Goal: Task Accomplishment & Management: Manage account settings

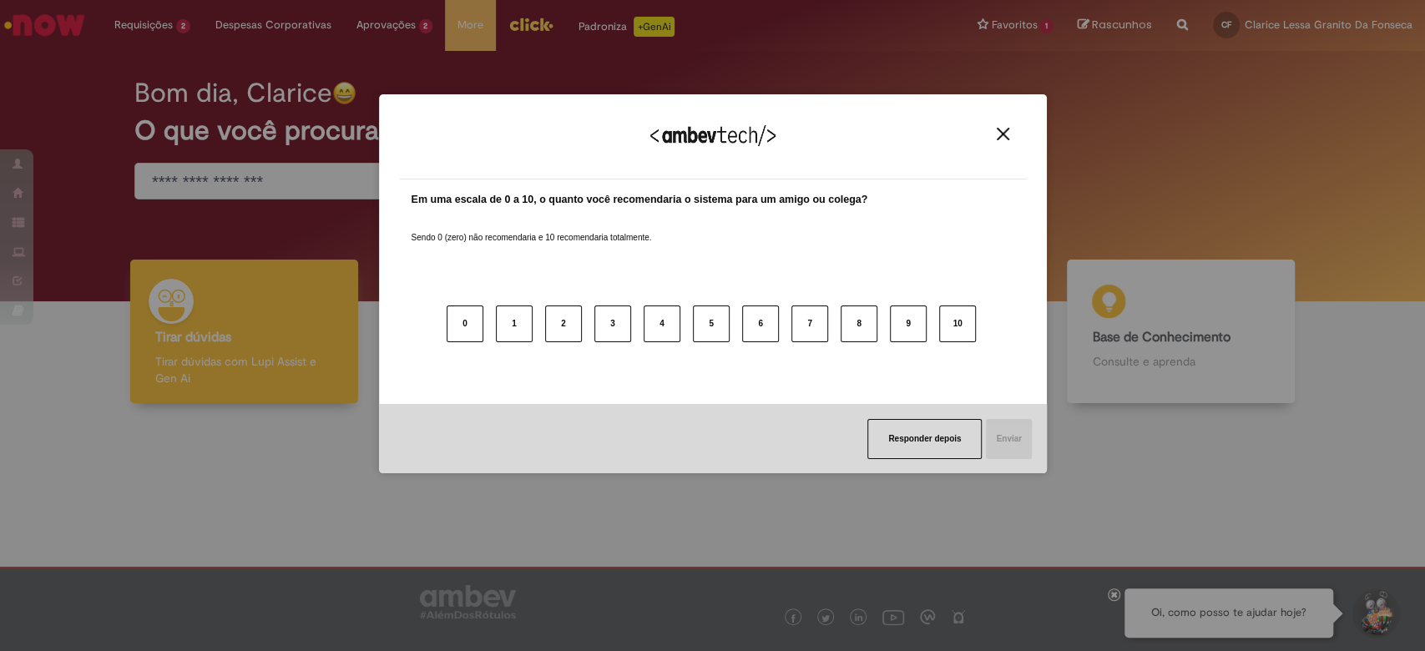
click at [1000, 139] on img "Close" at bounding box center [1003, 134] width 13 height 13
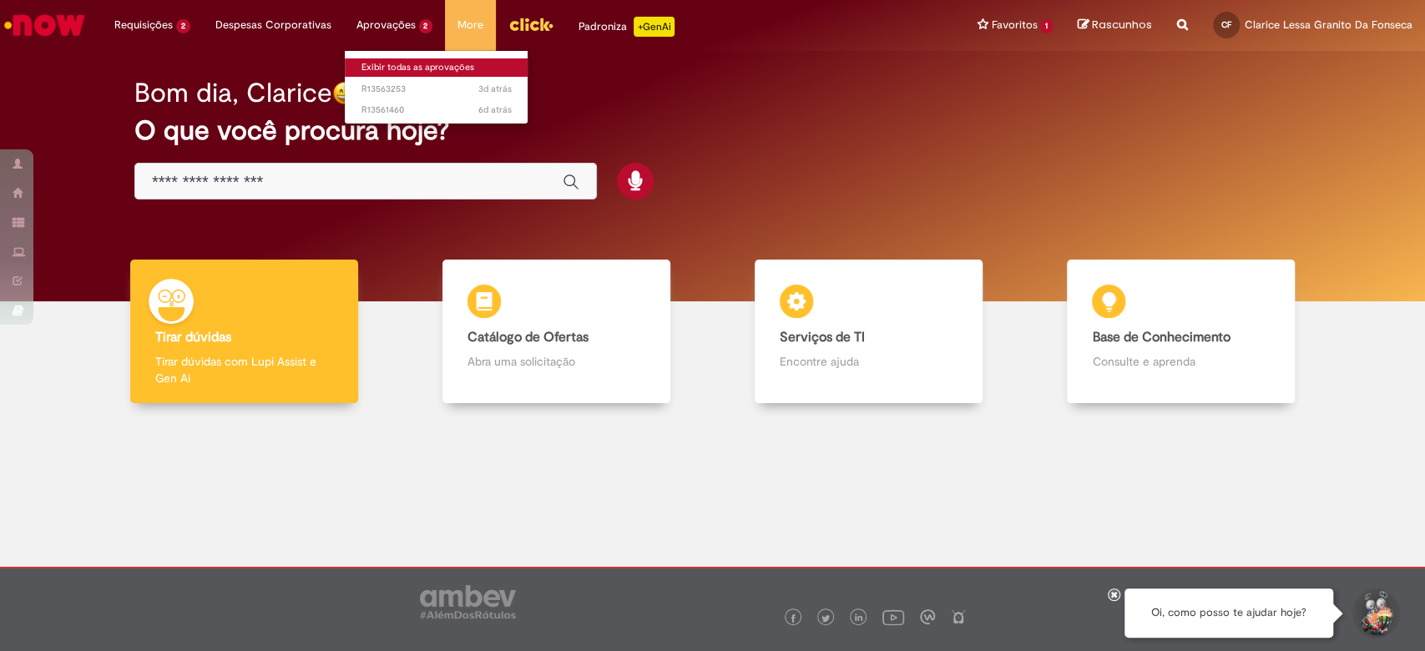
click at [397, 61] on link "Exibir todas as aprovações" at bounding box center [437, 67] width 184 height 18
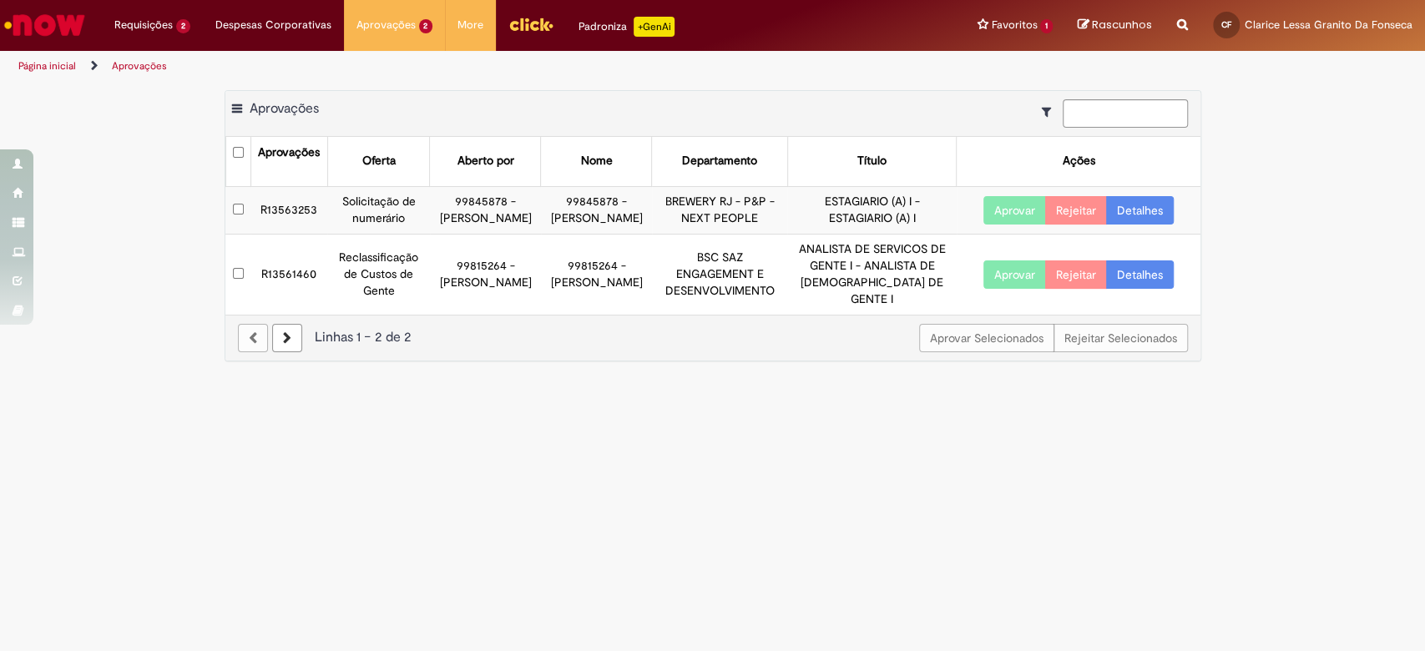
drag, startPoint x: 469, startPoint y: 203, endPoint x: 534, endPoint y: 239, distance: 74.4
click at [534, 234] on td "99845878 - [PERSON_NAME]" at bounding box center [485, 210] width 111 height 48
drag, startPoint x: 382, startPoint y: 281, endPoint x: 577, endPoint y: 291, distance: 195.7
click at [577, 291] on tr "R13561460 Reclassificação de Custos de Gente 99815264 - [PERSON_NAME] 99815264 …" at bounding box center [712, 274] width 975 height 80
click at [1135, 213] on link "Detalhes" at bounding box center [1140, 210] width 68 height 28
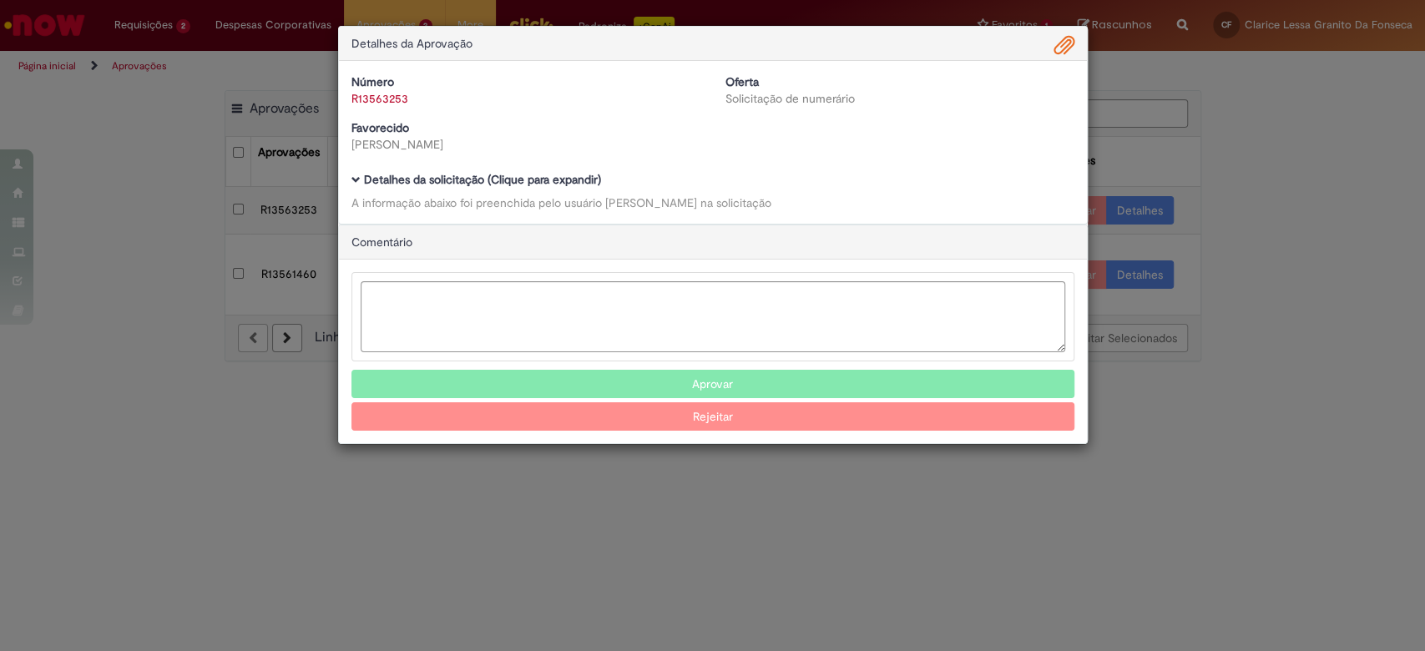
click at [352, 175] on span "Ambev Approval Modal" at bounding box center [356, 179] width 9 height 9
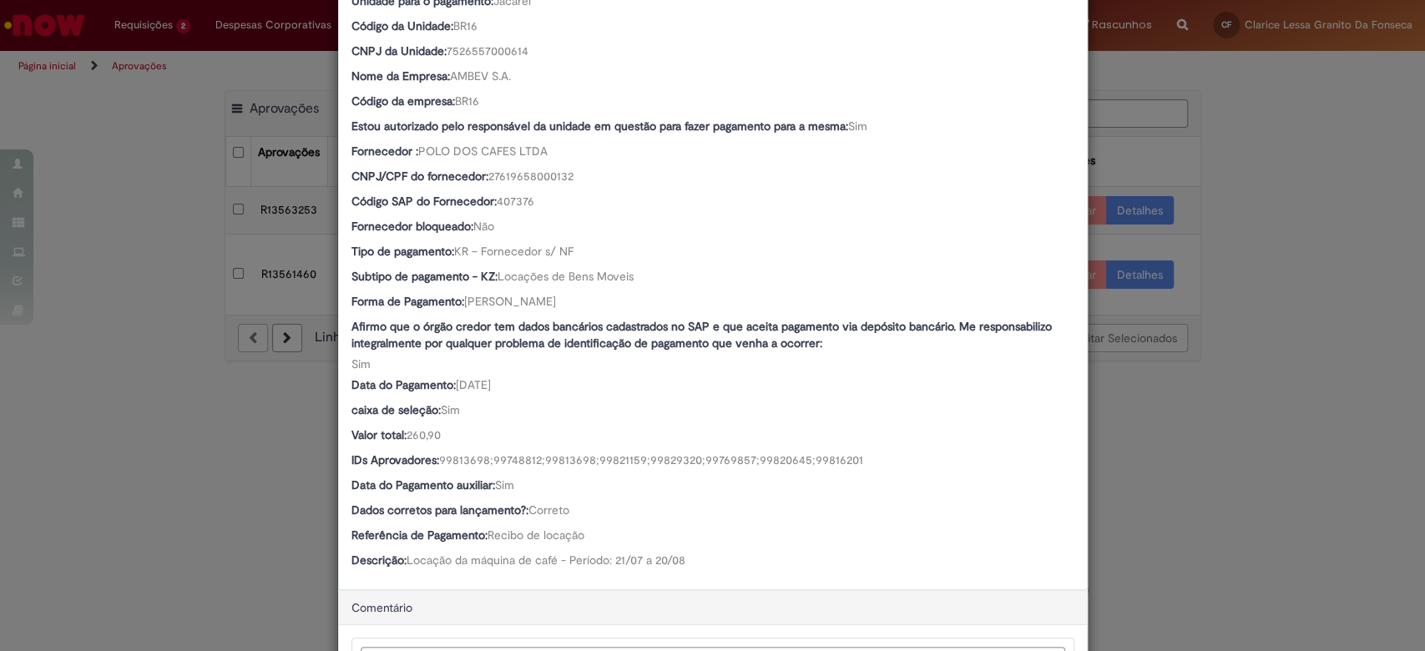
scroll to position [674, 0]
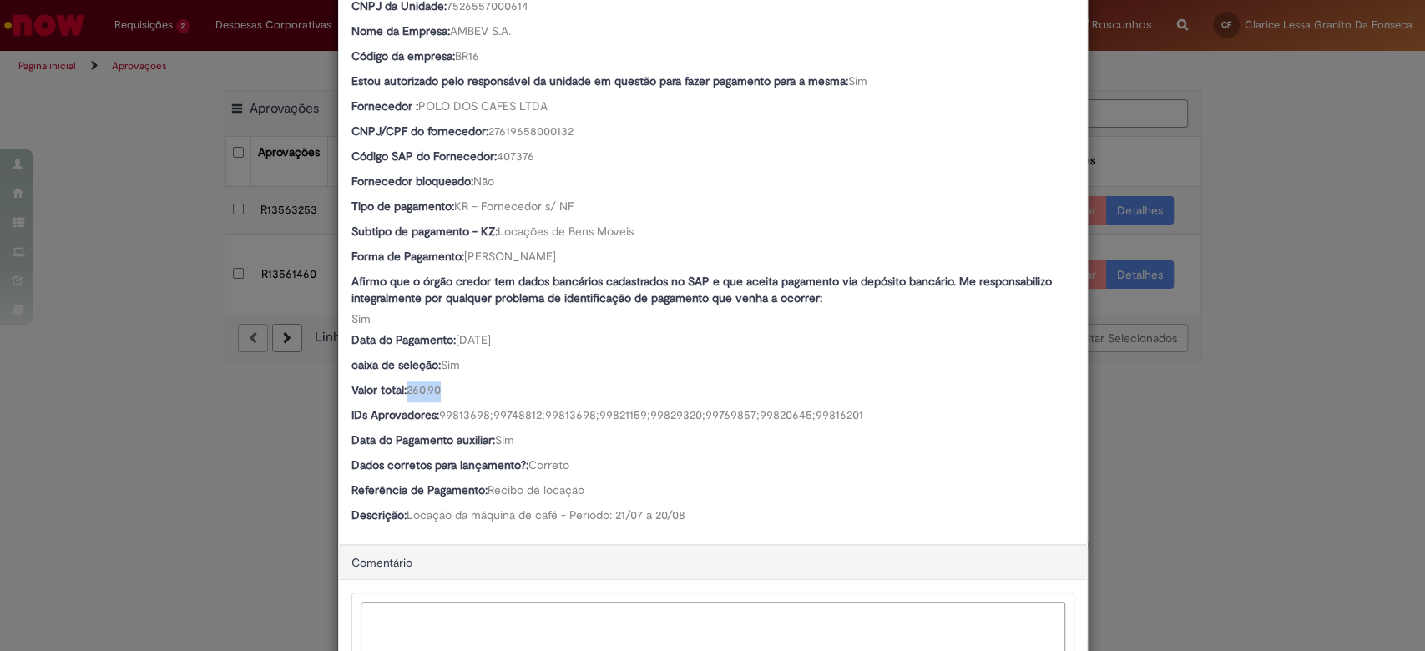
drag, startPoint x: 397, startPoint y: 391, endPoint x: 488, endPoint y: 400, distance: 91.5
click at [488, 400] on div "Valor total: 260,90" at bounding box center [713, 392] width 723 height 21
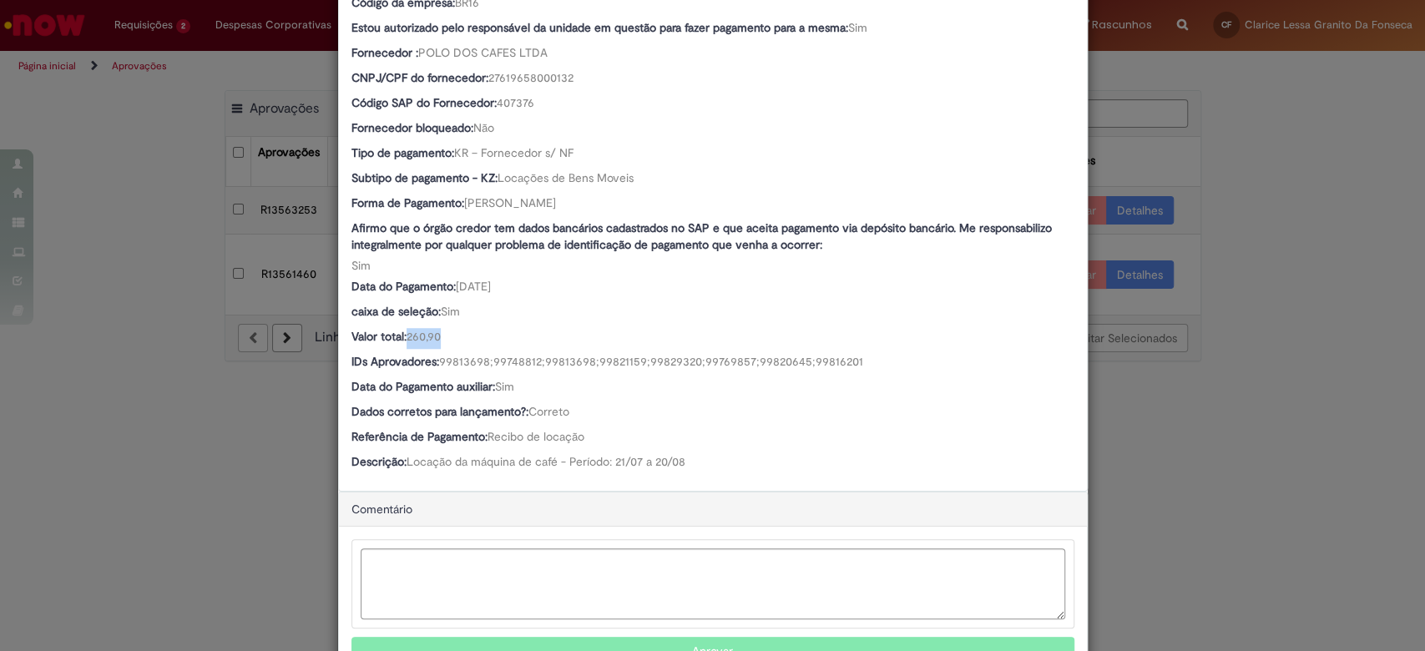
scroll to position [728, 0]
drag, startPoint x: 410, startPoint y: 381, endPoint x: 576, endPoint y: 411, distance: 168.9
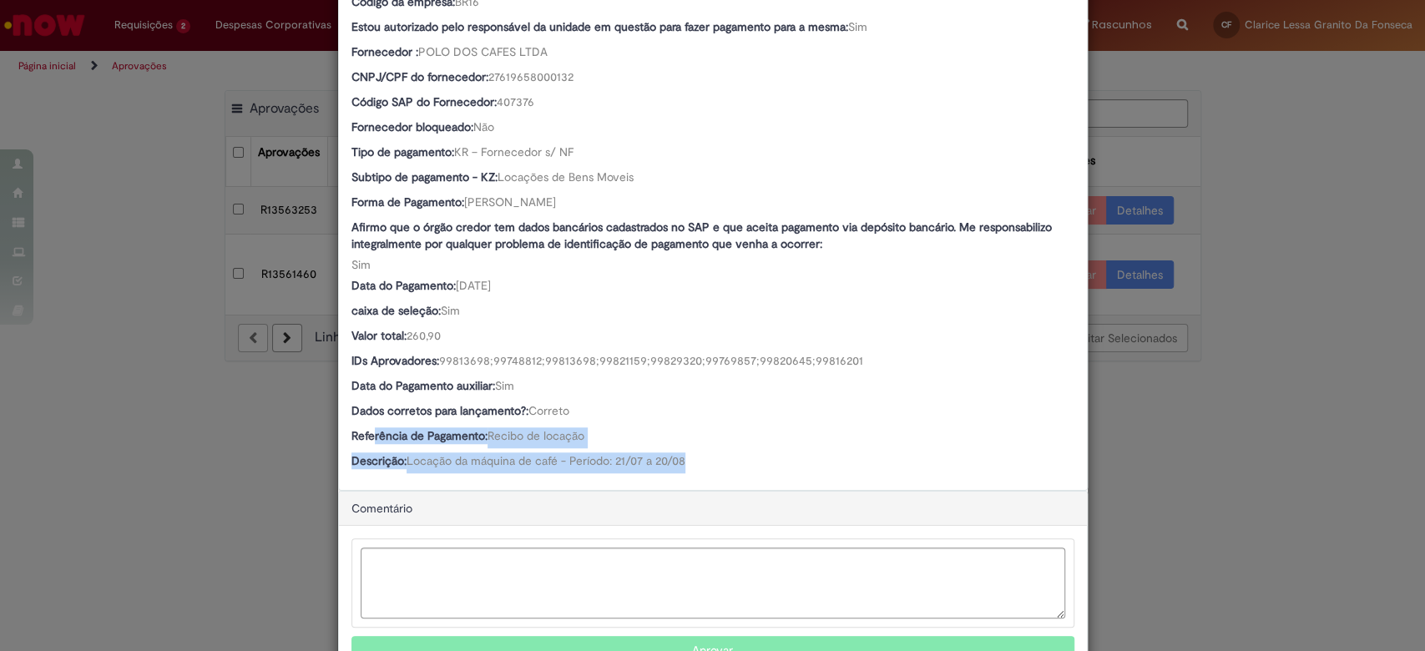
drag, startPoint x: 363, startPoint y: 429, endPoint x: 705, endPoint y: 468, distance: 343.7
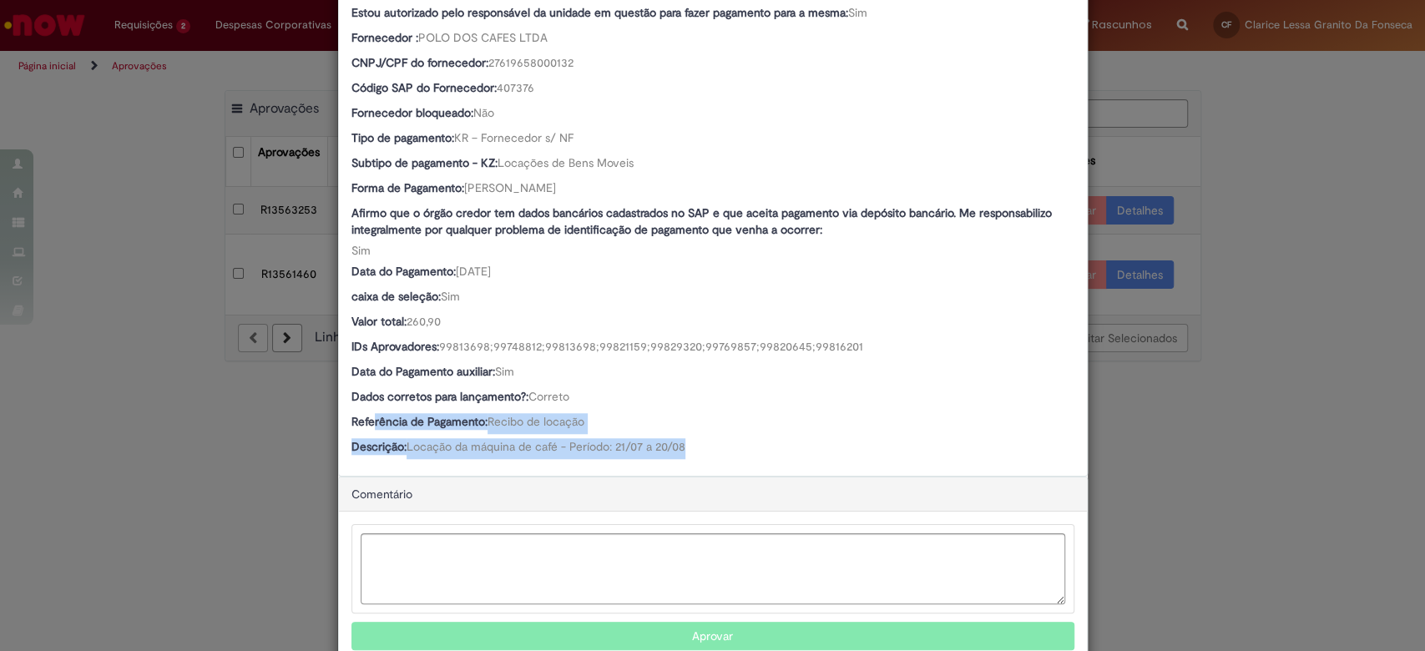
scroll to position [743, 0]
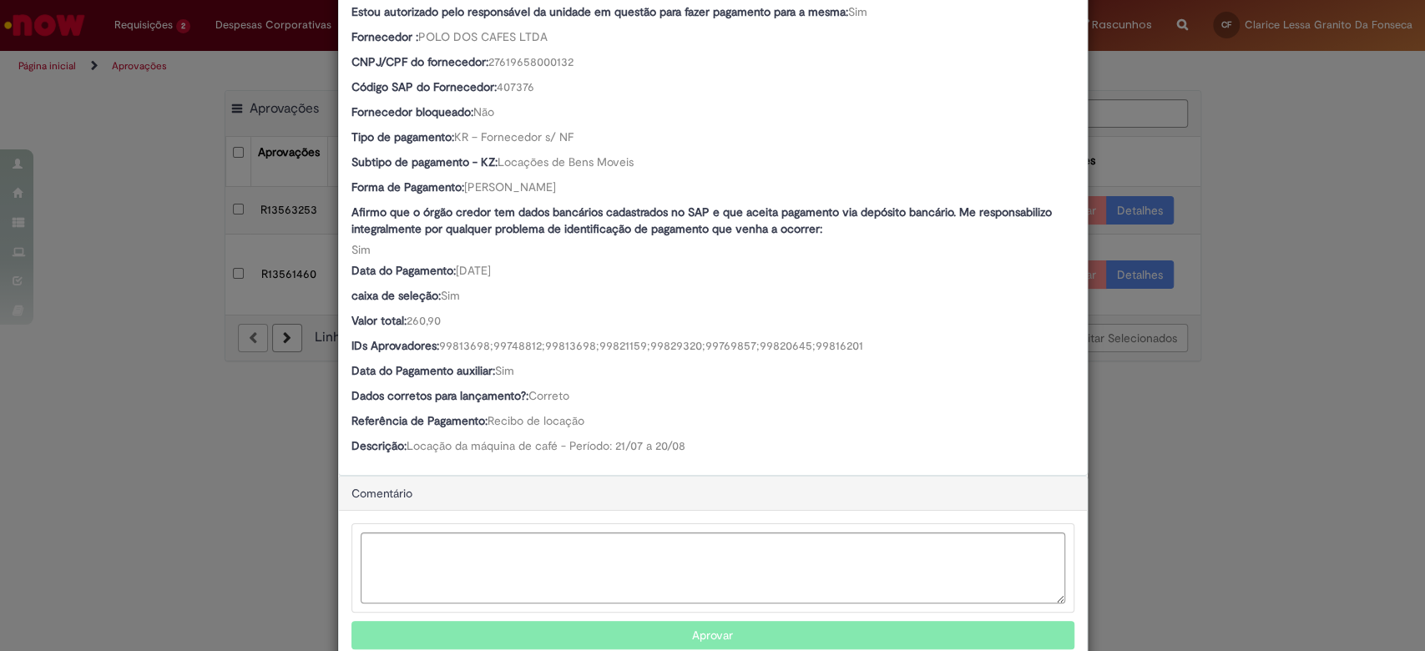
click at [837, 405] on div "Dados corretos para lançamento?: [PERSON_NAME]" at bounding box center [713, 397] width 723 height 21
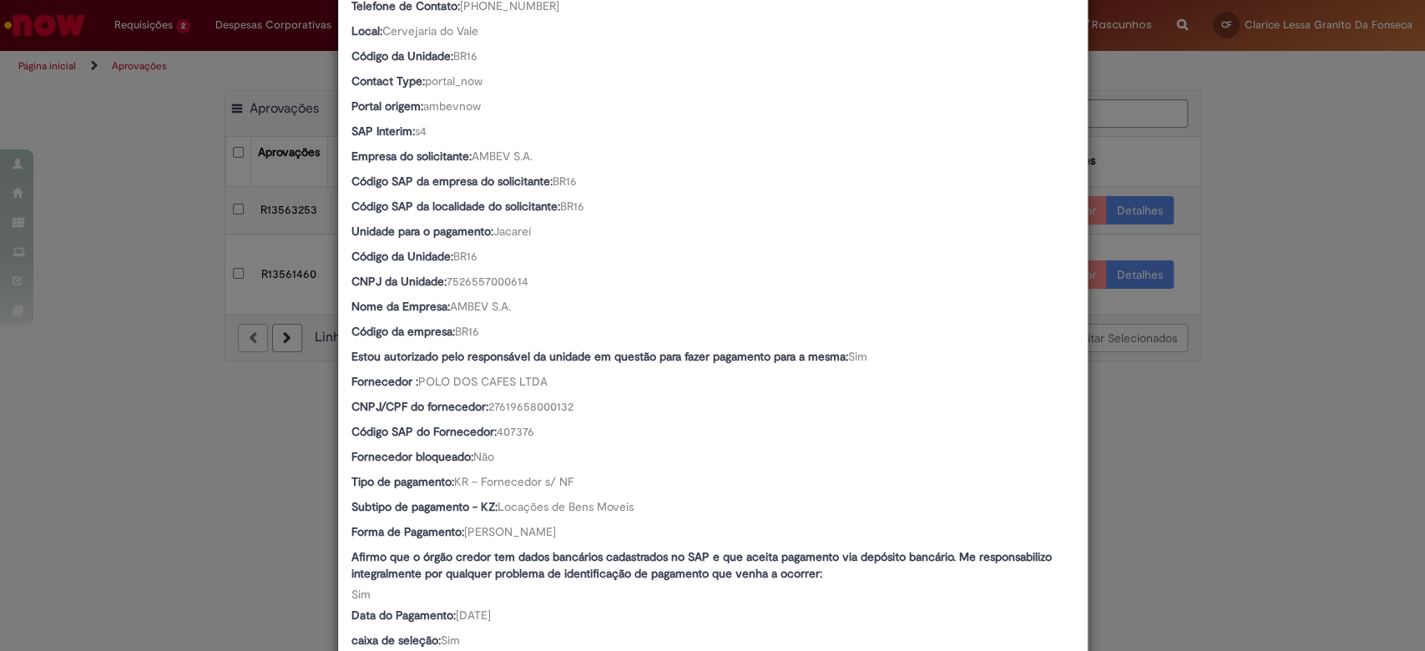
scroll to position [404, 0]
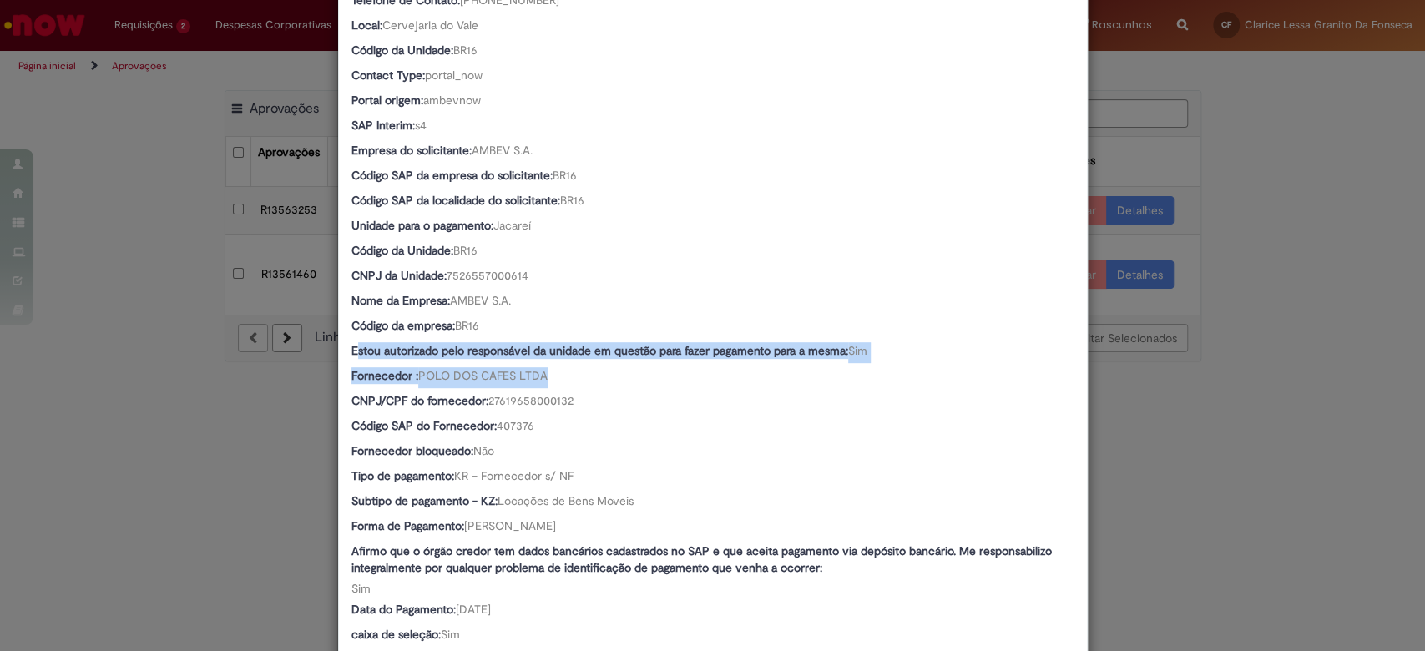
drag, startPoint x: 350, startPoint y: 347, endPoint x: 834, endPoint y: 372, distance: 484.9
click at [834, 372] on div "Country Code: BR Favorecido: [PERSON_NAME] ID: 99845878 Email: [EMAIL_ADDRESS][…" at bounding box center [713, 311] width 723 height 974
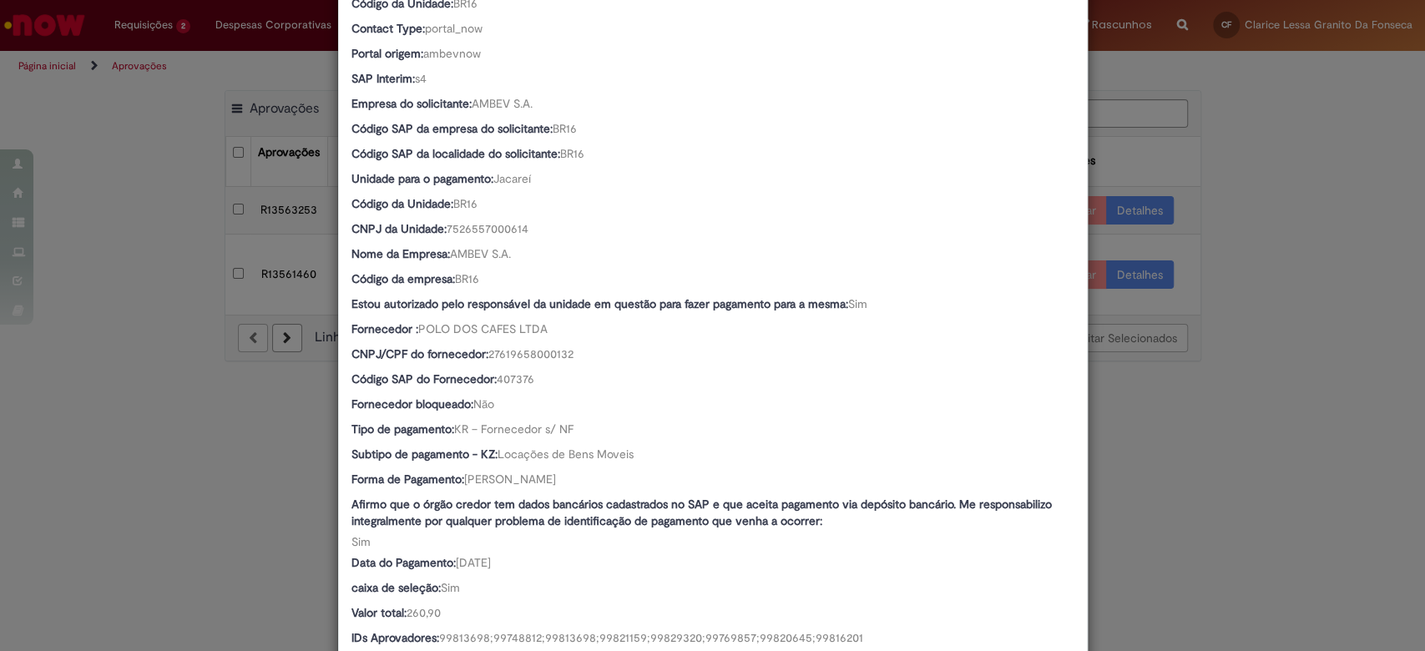
click at [834, 372] on div "Código SAP do Fornecedor: 407376" at bounding box center [713, 381] width 723 height 21
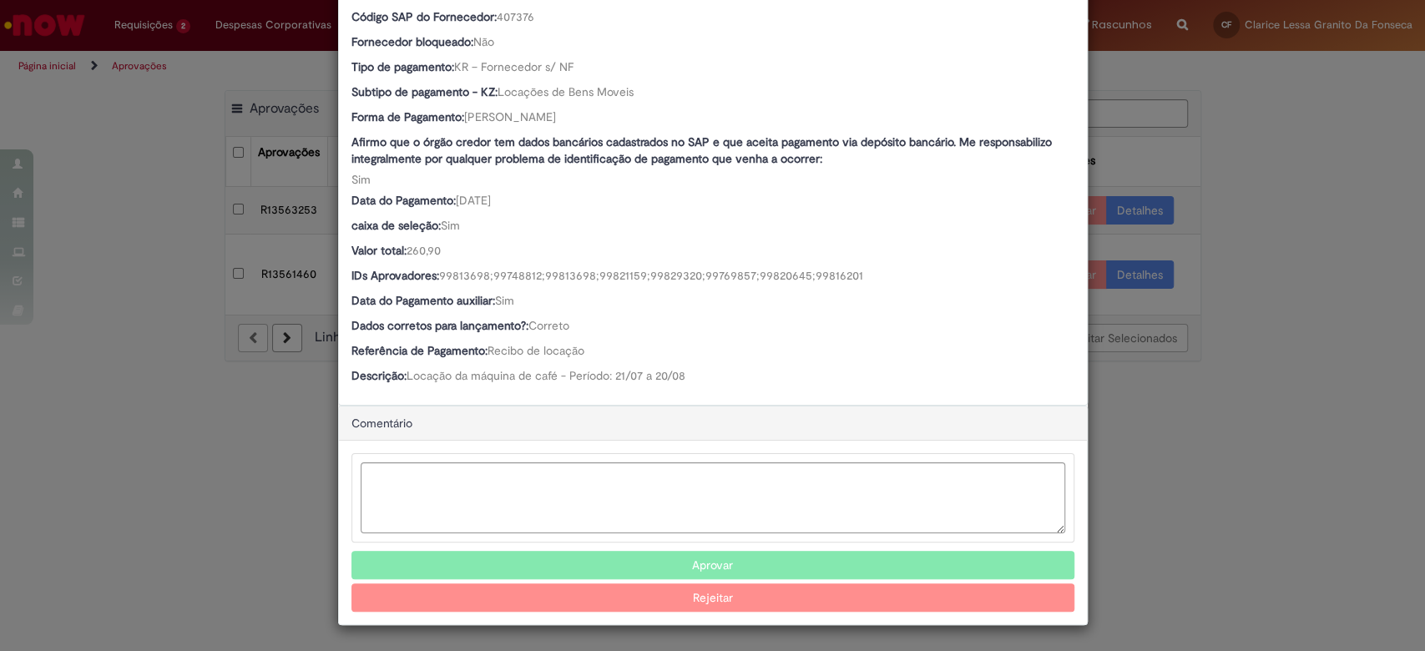
scroll to position [812, 0]
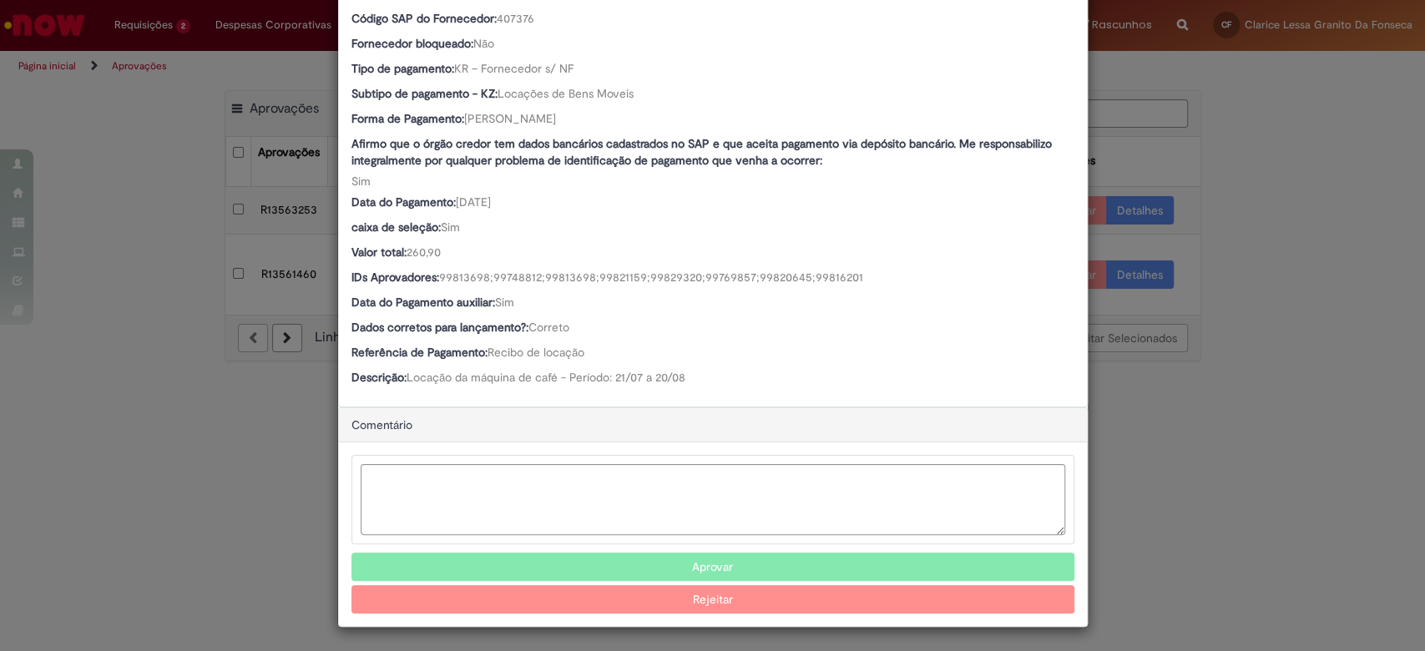
click at [632, 574] on button "Aprovar" at bounding box center [713, 567] width 723 height 28
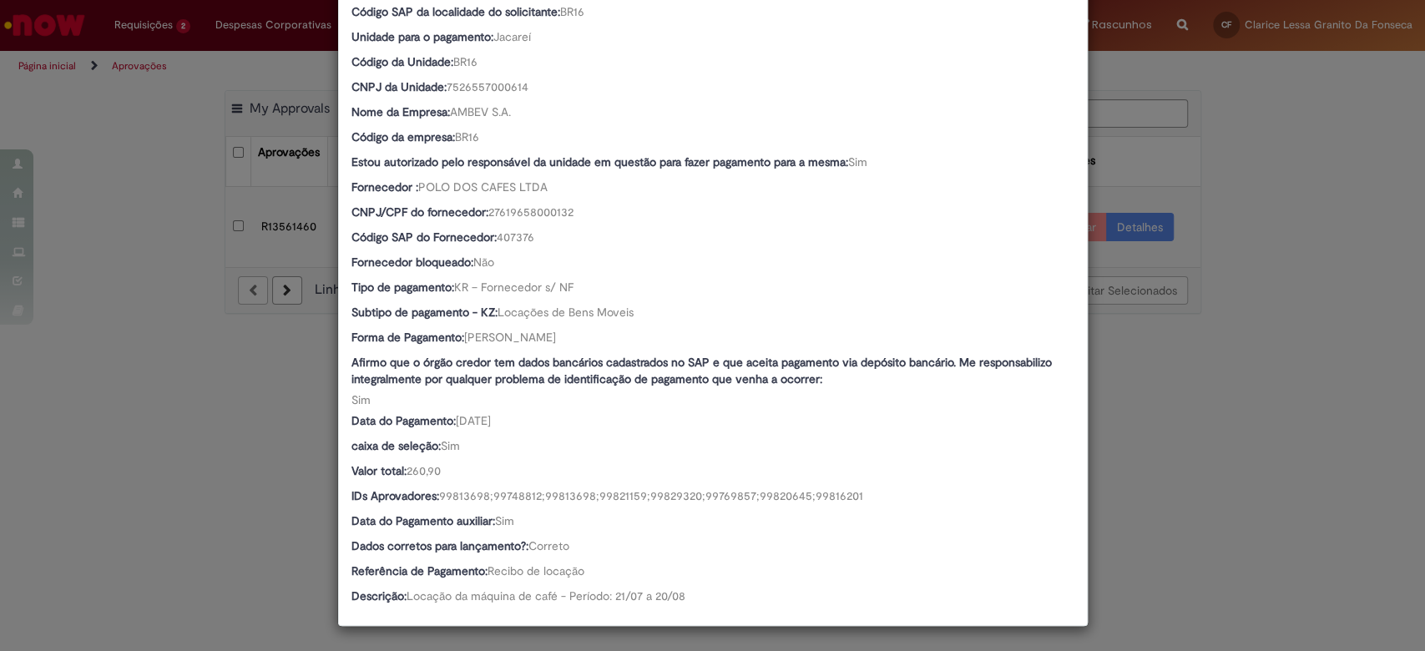
scroll to position [0, 0]
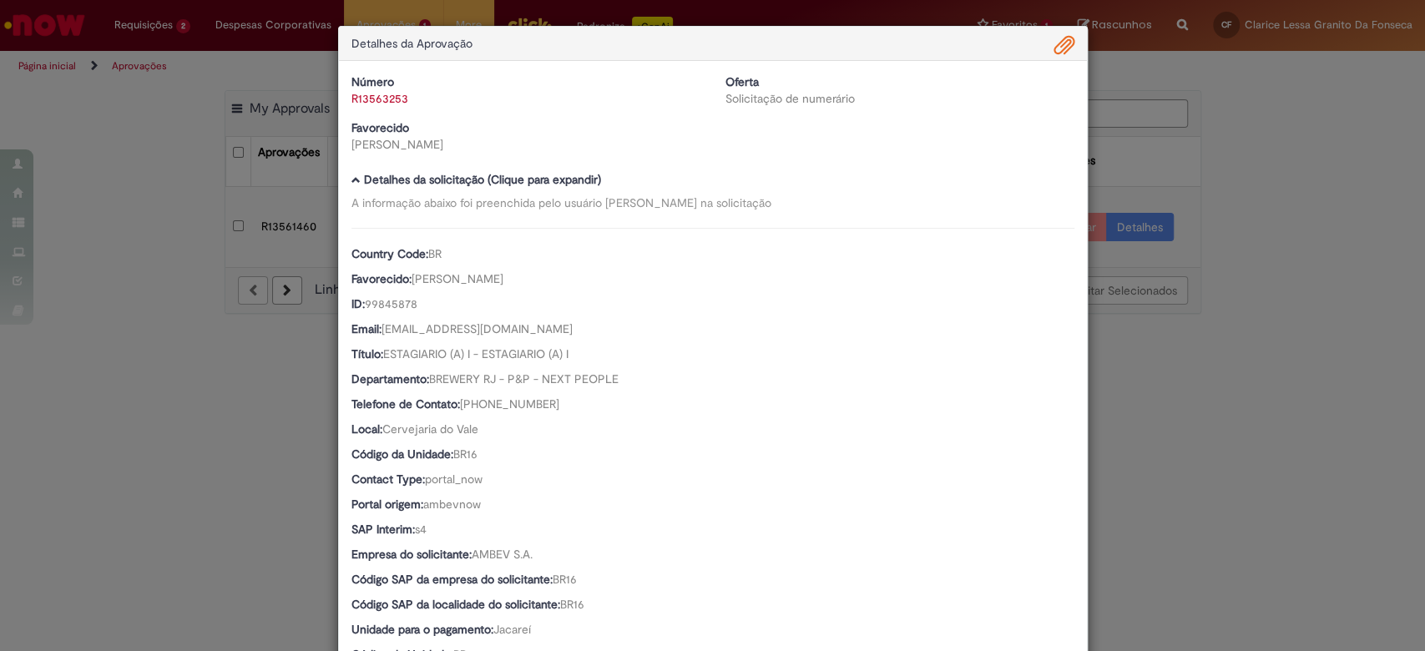
click at [1235, 264] on div "Detalhes da Aprovação Número R13563253 Oferta Solicitação de numerário Favoreci…" at bounding box center [712, 325] width 1425 height 651
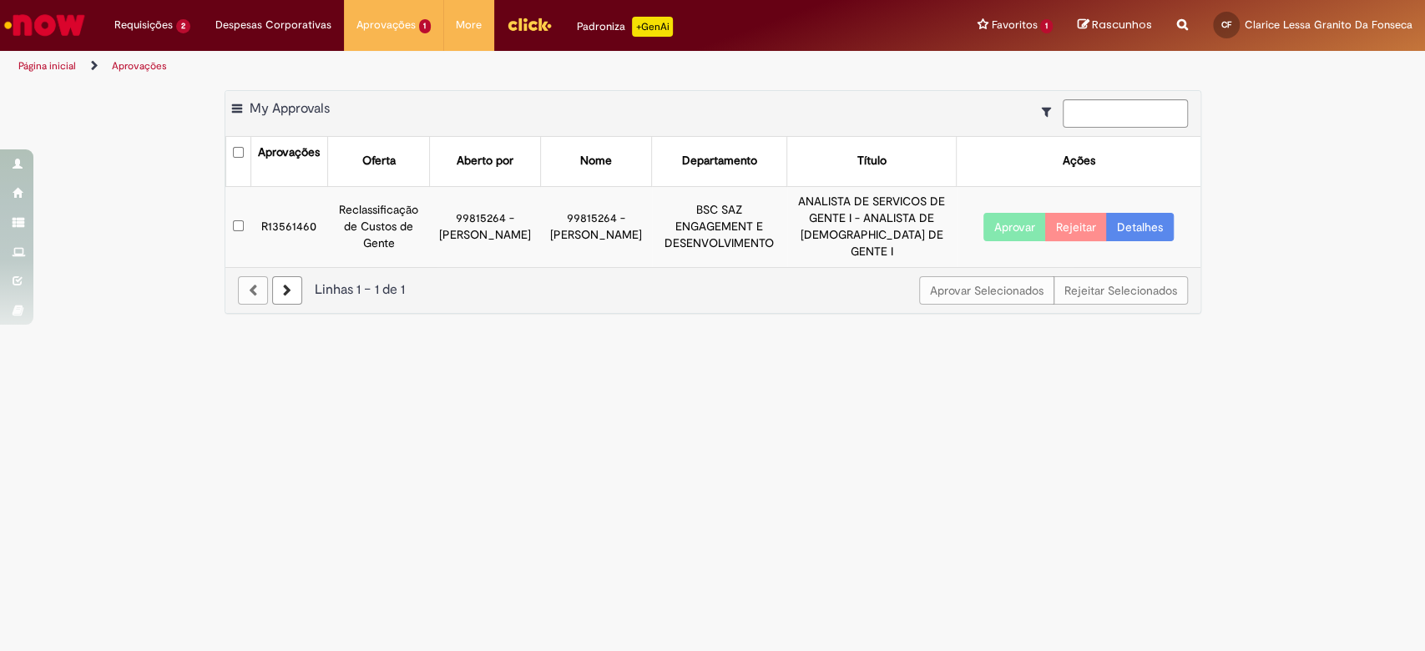
click at [1139, 229] on link "Detalhes" at bounding box center [1140, 227] width 68 height 28
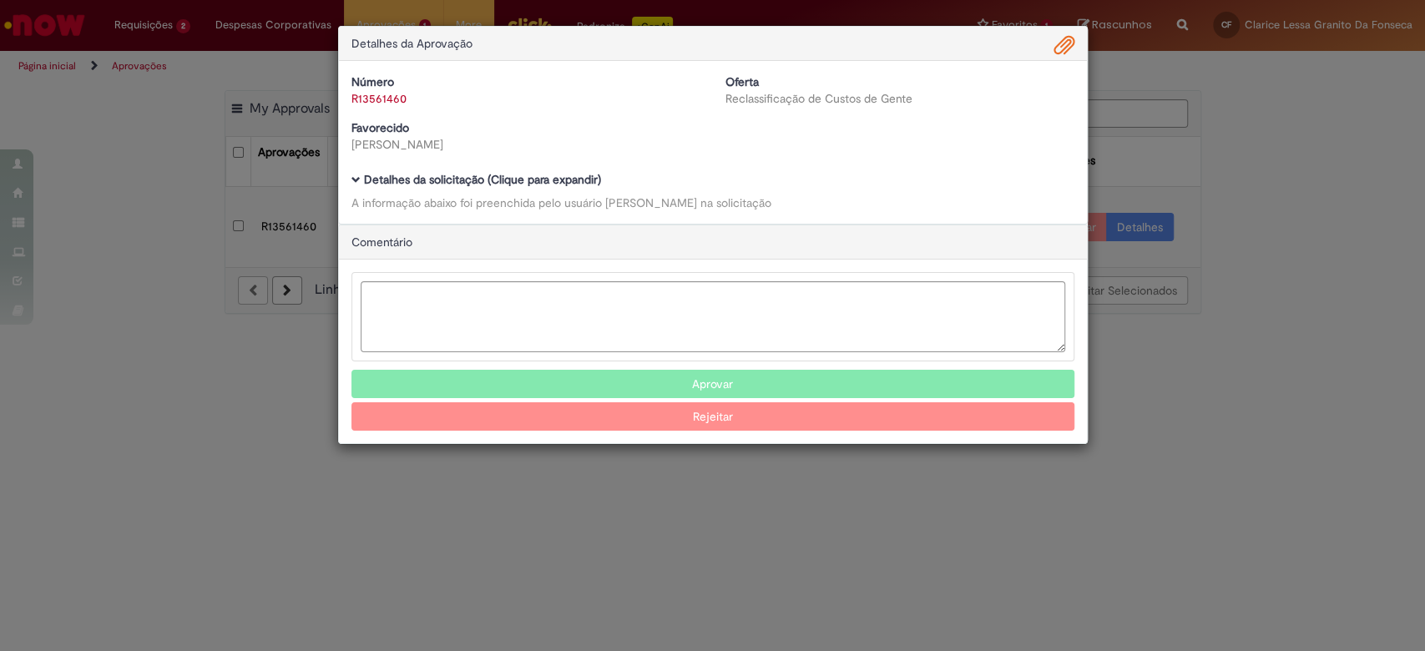
click at [375, 181] on b "Detalhes da solicitação (Clique para expandir)" at bounding box center [482, 179] width 237 height 15
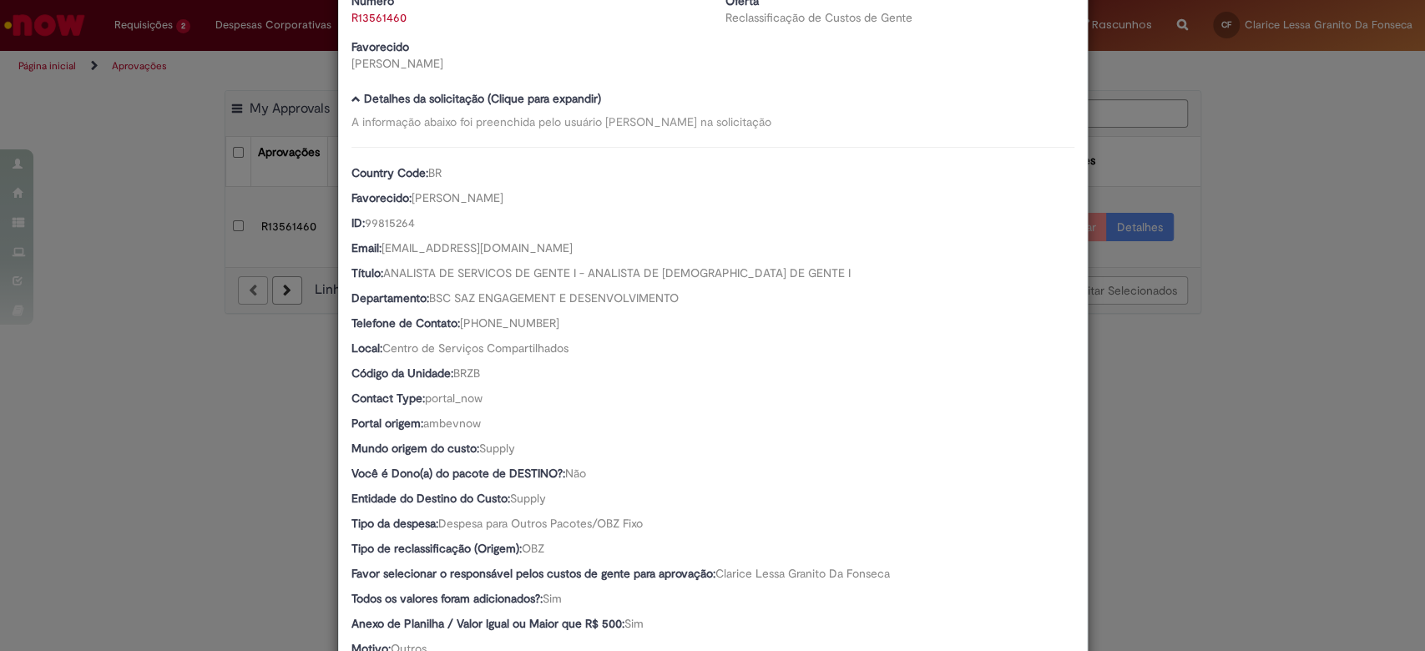
scroll to position [82, 0]
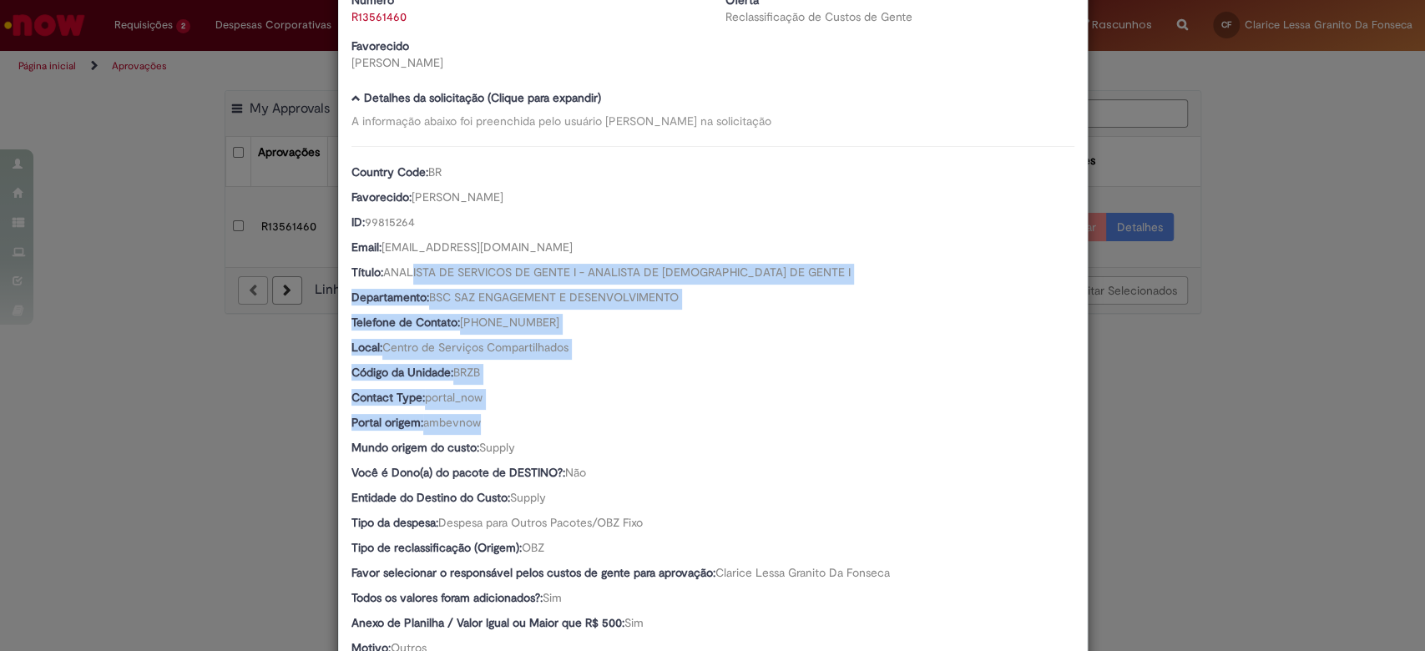
drag, startPoint x: 406, startPoint y: 271, endPoint x: 515, endPoint y: 428, distance: 191.3
click at [515, 428] on div "Country Code: BR Favorecido: [PERSON_NAME] ID: 99815264 Email: [EMAIL_ADDRESS][…" at bounding box center [713, 491] width 723 height 690
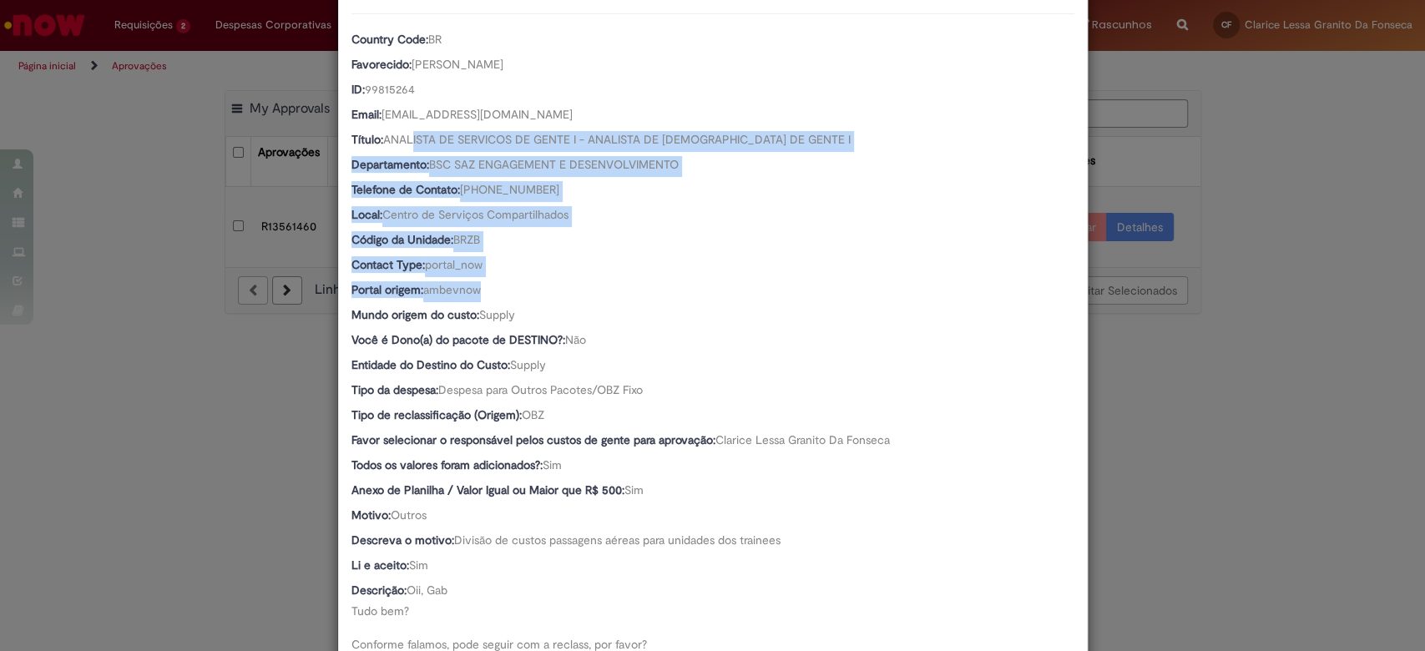
scroll to position [217, 0]
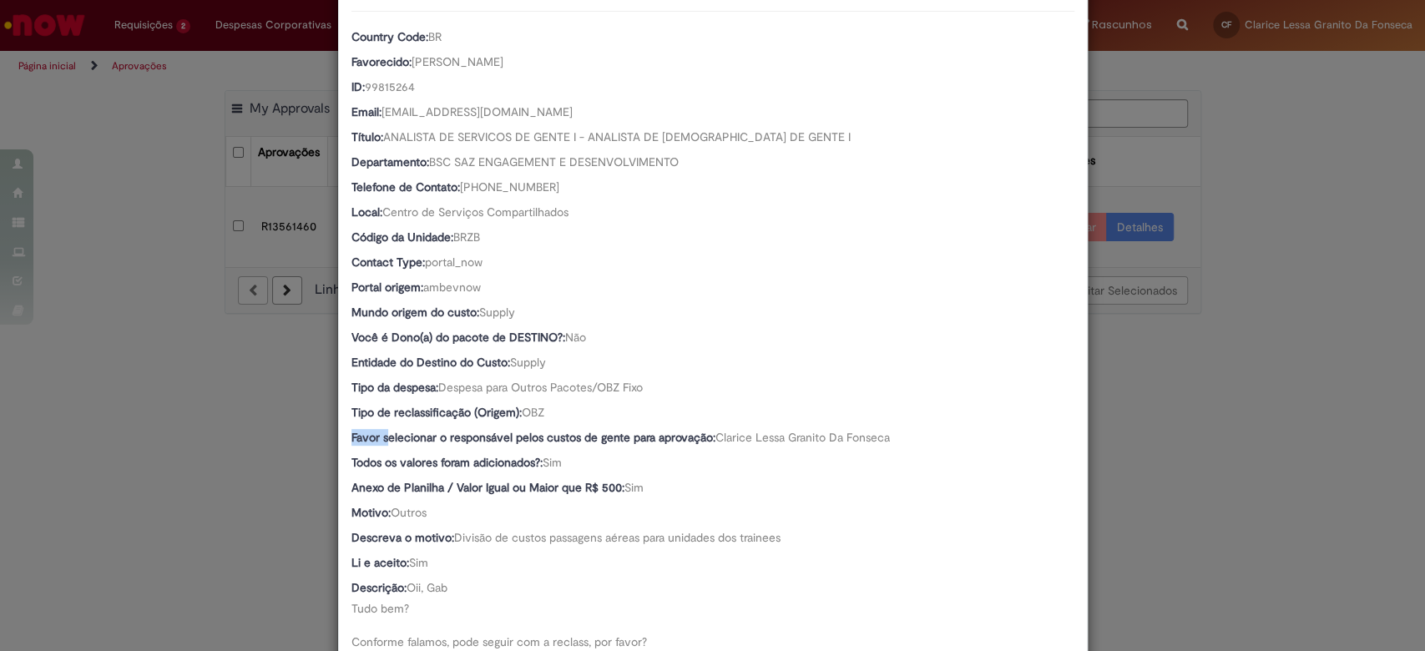
drag, startPoint x: 379, startPoint y: 440, endPoint x: 667, endPoint y: 412, distance: 289.4
click at [667, 412] on div "Country Code: BR Favorecido: [PERSON_NAME] ID: 99815264 Email: [EMAIL_ADDRESS][…" at bounding box center [713, 356] width 723 height 690
click at [754, 447] on div "Favor selecionar o responsável pelos custos de gente para aprovação: [PERSON_NA…" at bounding box center [713, 439] width 723 height 21
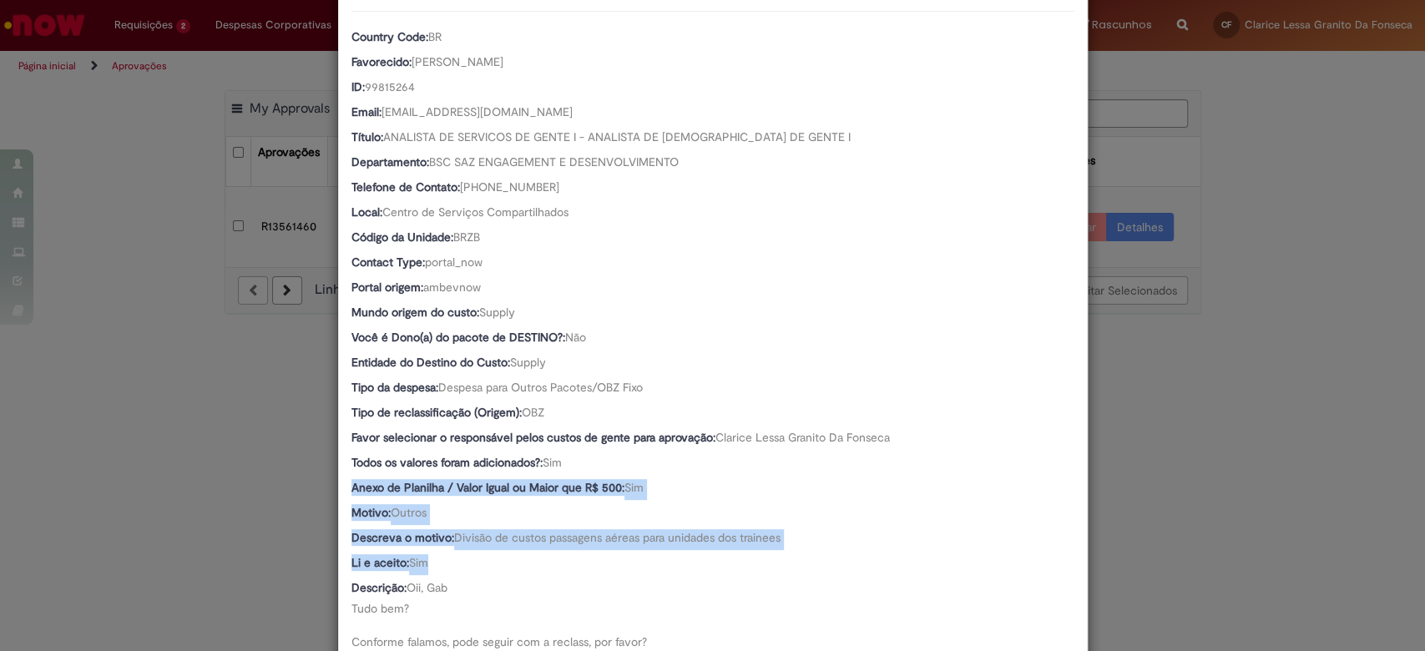
drag, startPoint x: 333, startPoint y: 489, endPoint x: 640, endPoint y: 557, distance: 313.8
click at [640, 557] on div "Número R13561460 Oferta Reclassificação de Custos de Gente Favorecido [PERSON_N…" at bounding box center [713, 280] width 748 height 873
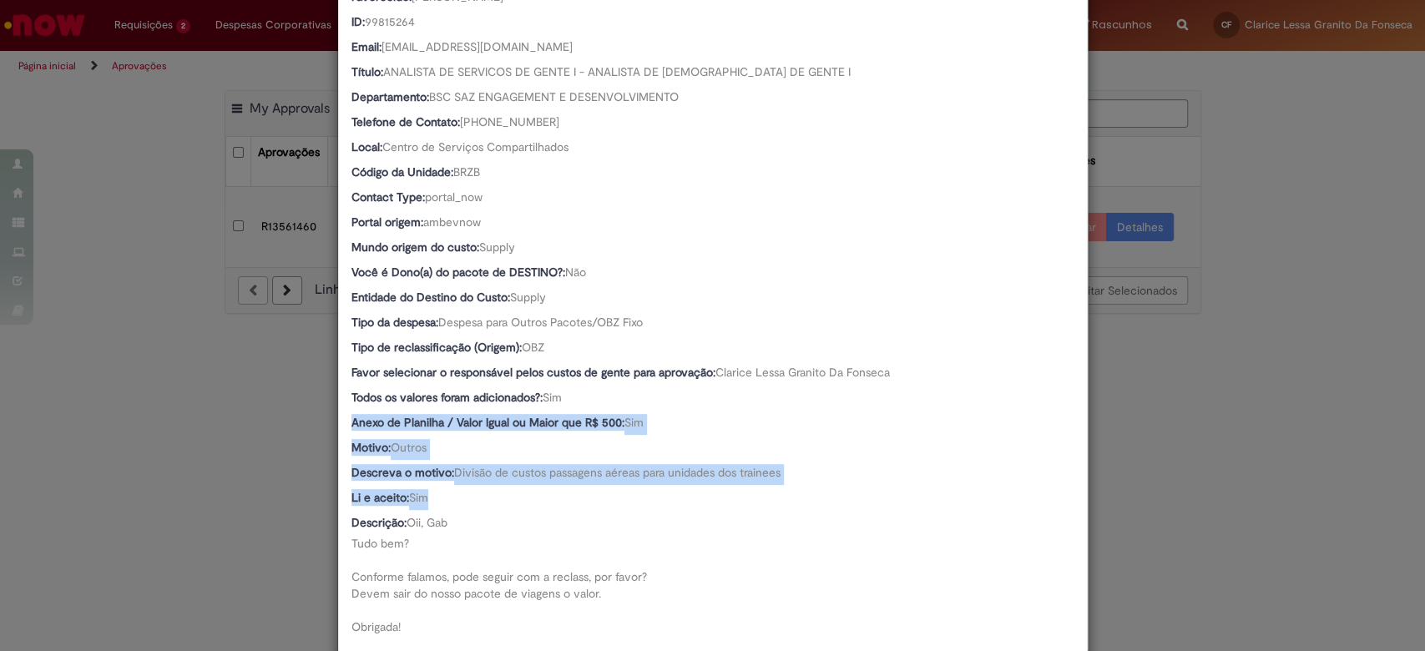
scroll to position [284, 0]
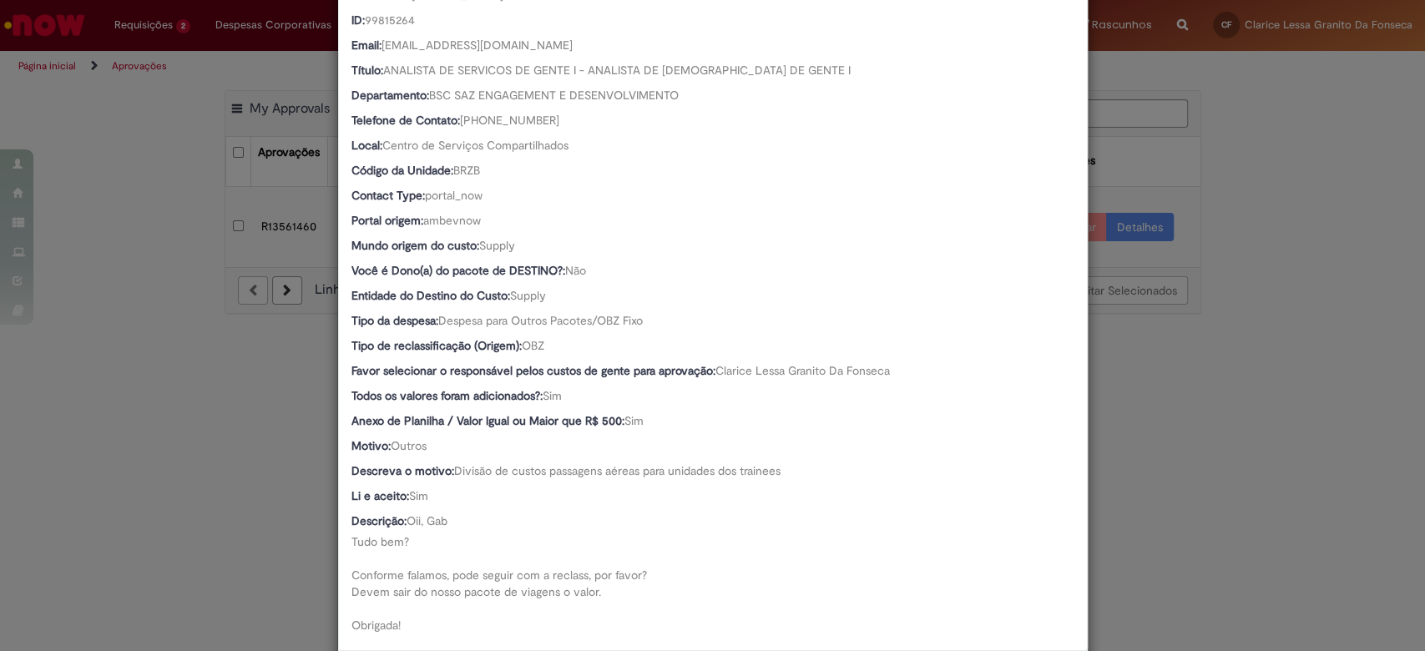
click at [640, 557] on div "Descrição: Oii, Gab Tudo bem? Conforme falamos, pode seguir com a reclass, por …" at bounding box center [713, 573] width 723 height 121
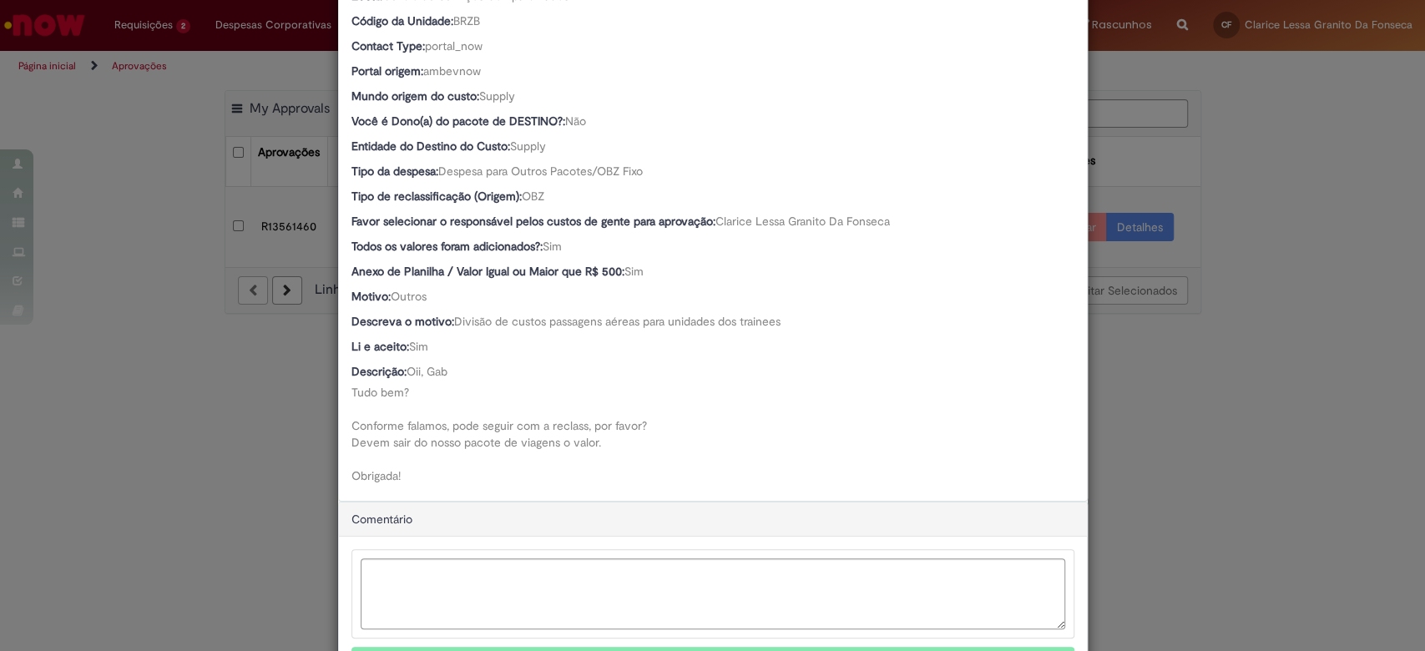
scroll to position [436, 0]
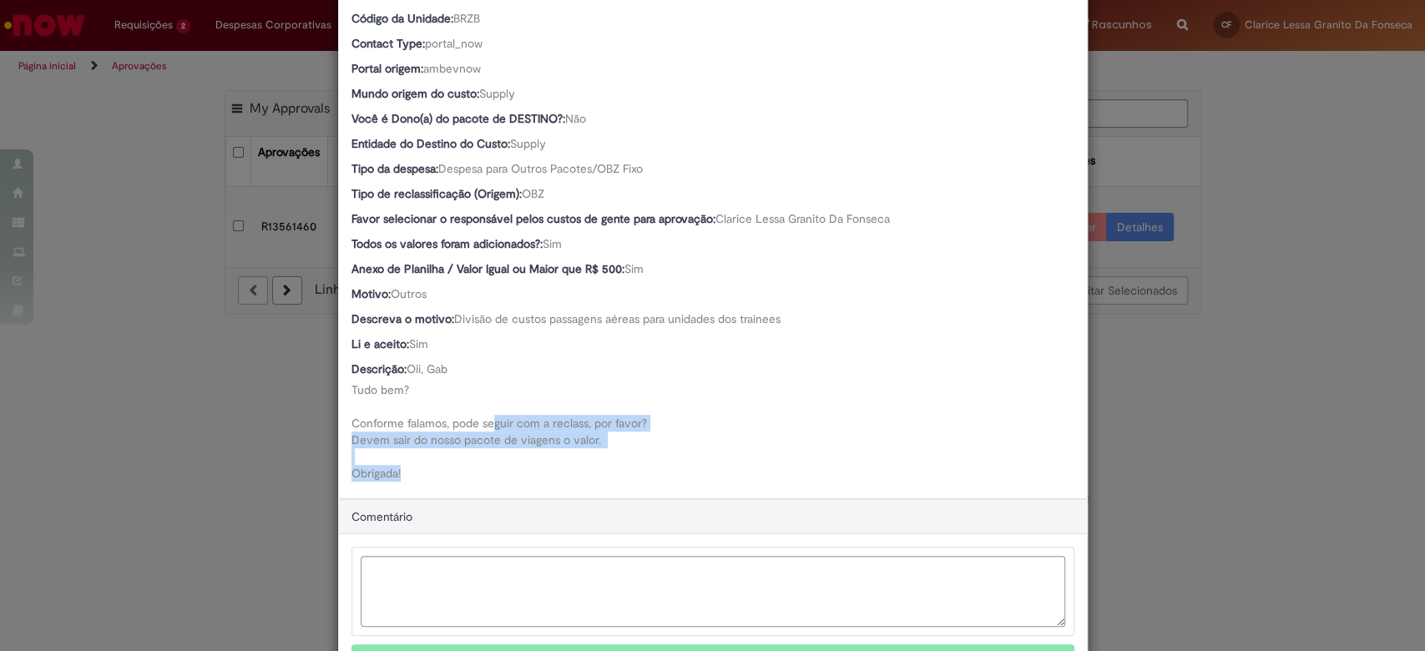
drag, startPoint x: 483, startPoint y: 424, endPoint x: 666, endPoint y: 479, distance: 191.0
click at [666, 479] on div "Descrição: Oii, Gab Tudo bem? Conforme falamos, pode seguir com a reclass, por …" at bounding box center [713, 421] width 723 height 121
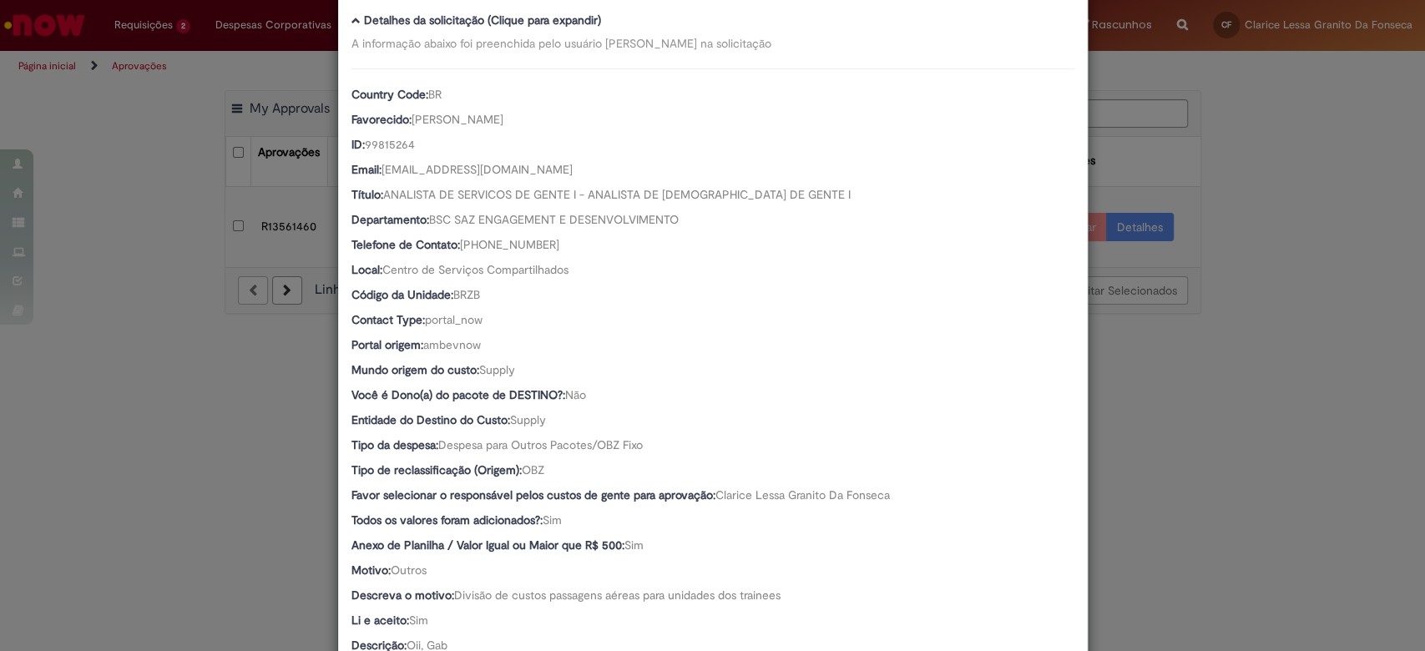
scroll to position [0, 0]
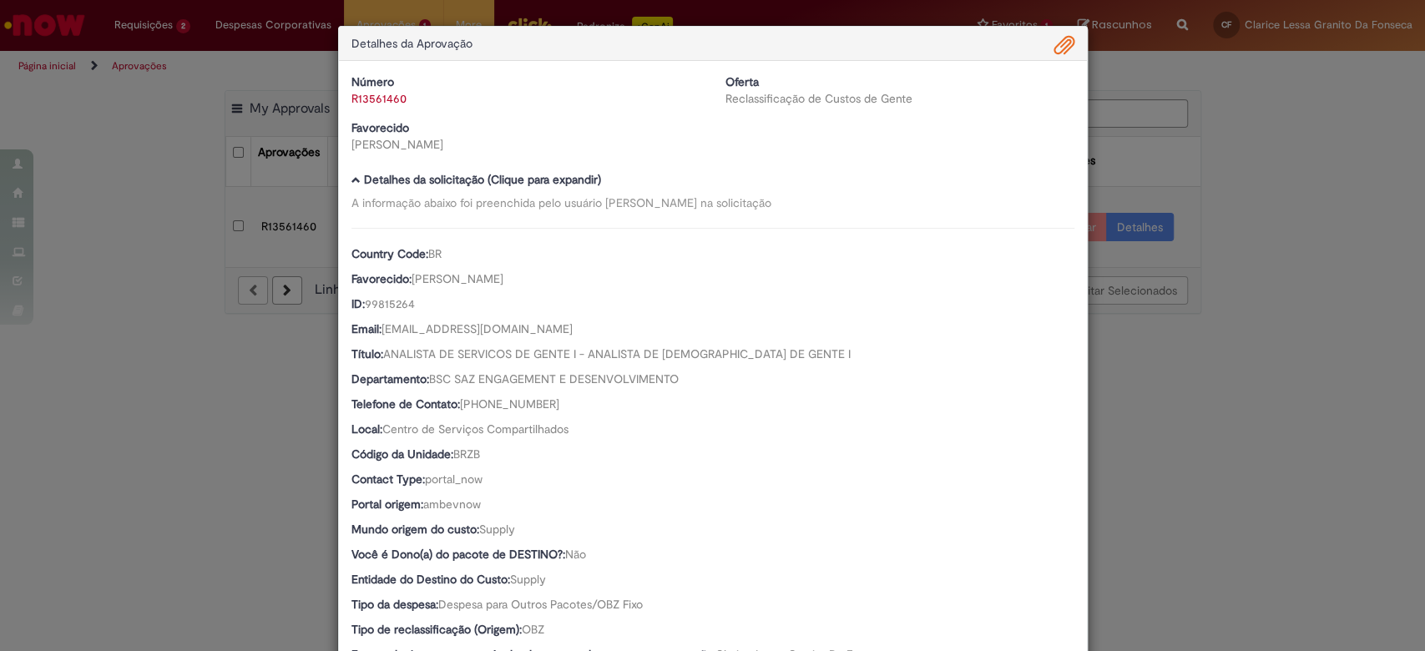
drag, startPoint x: 334, startPoint y: 378, endPoint x: 587, endPoint y: 417, distance: 255.9
click at [587, 417] on div "Número R13561460 Oferta Reclassificação de Custos de Gente Favorecido [PERSON_N…" at bounding box center [713, 497] width 748 height 873
click at [92, 210] on div "Detalhes da Aprovação Número R13561460 Oferta Reclassificação de Custos de Gent…" at bounding box center [712, 325] width 1425 height 651
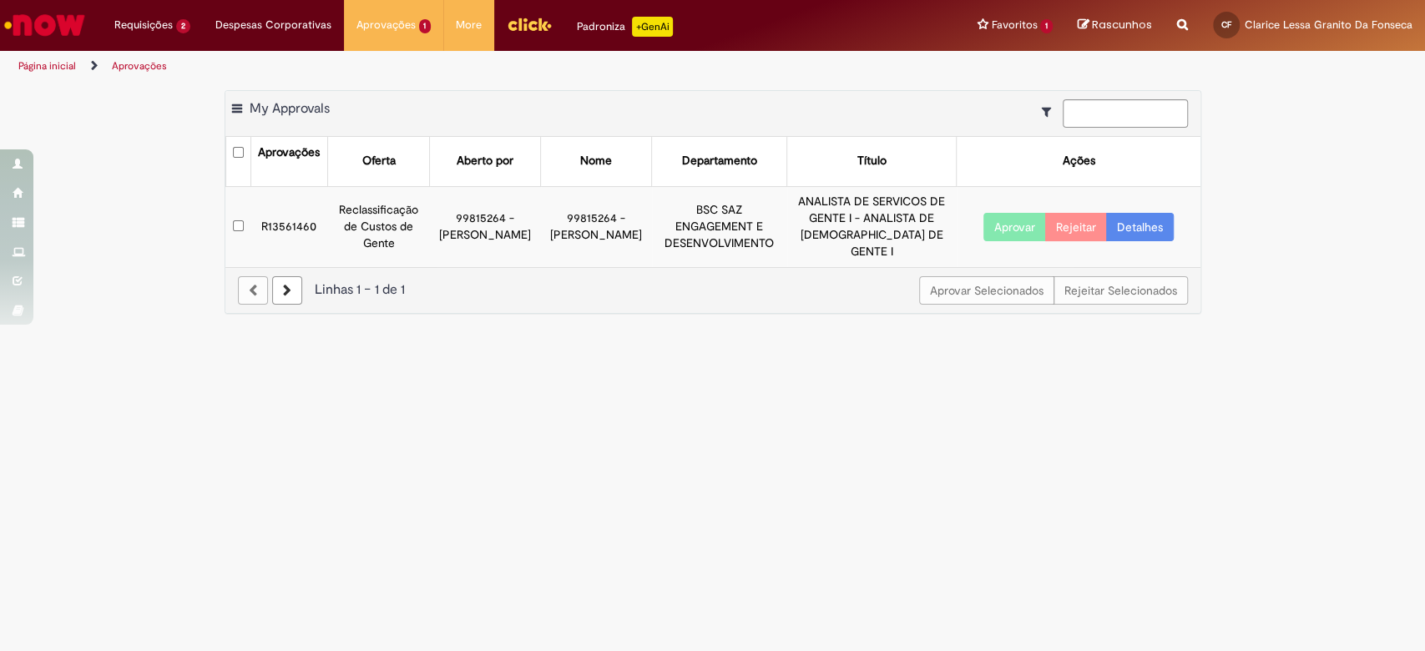
click at [241, 110] on span "Exportar como PDF Exportar como Excel Exportar como CSV" at bounding box center [238, 108] width 13 height 15
click at [237, 107] on span at bounding box center [237, 109] width 10 height 17
drag, startPoint x: 255, startPoint y: 299, endPoint x: 258, endPoint y: 284, distance: 15.4
click at [258, 284] on div at bounding box center [253, 290] width 30 height 28
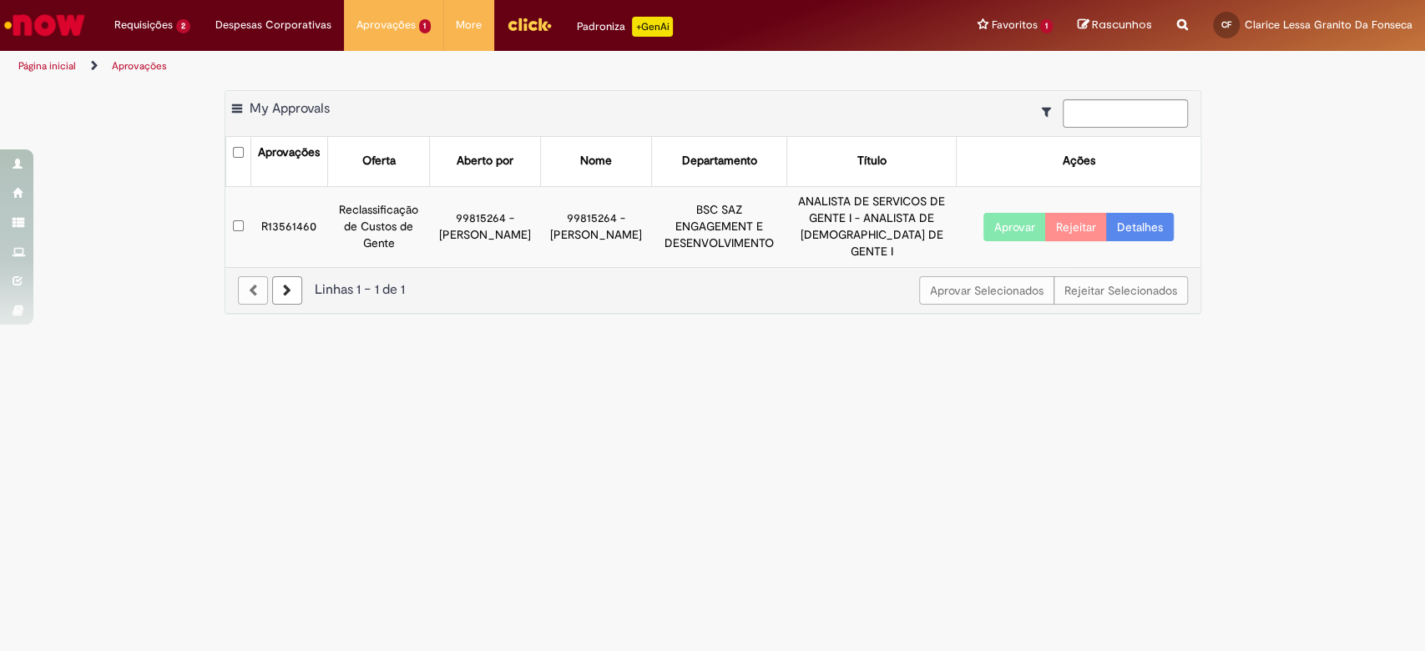
click at [47, 64] on link "Página inicial" at bounding box center [47, 65] width 58 height 13
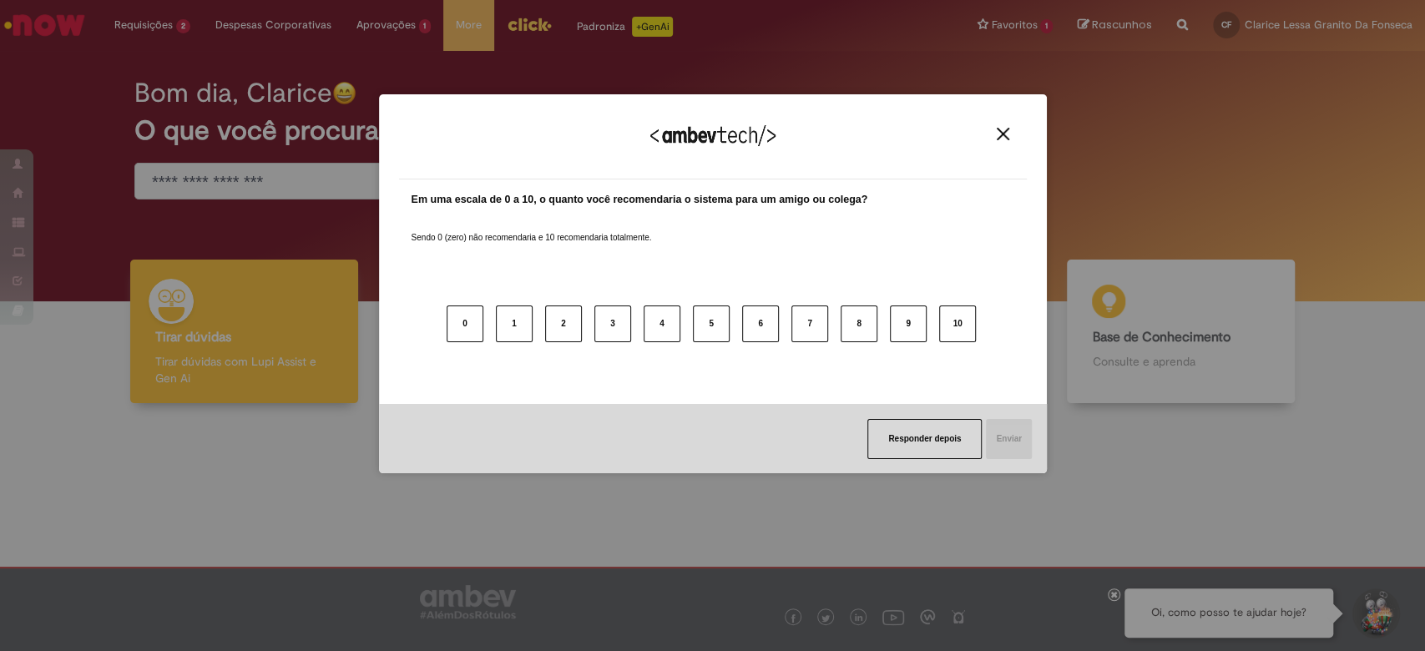
click at [997, 135] on img "Close" at bounding box center [1003, 134] width 13 height 13
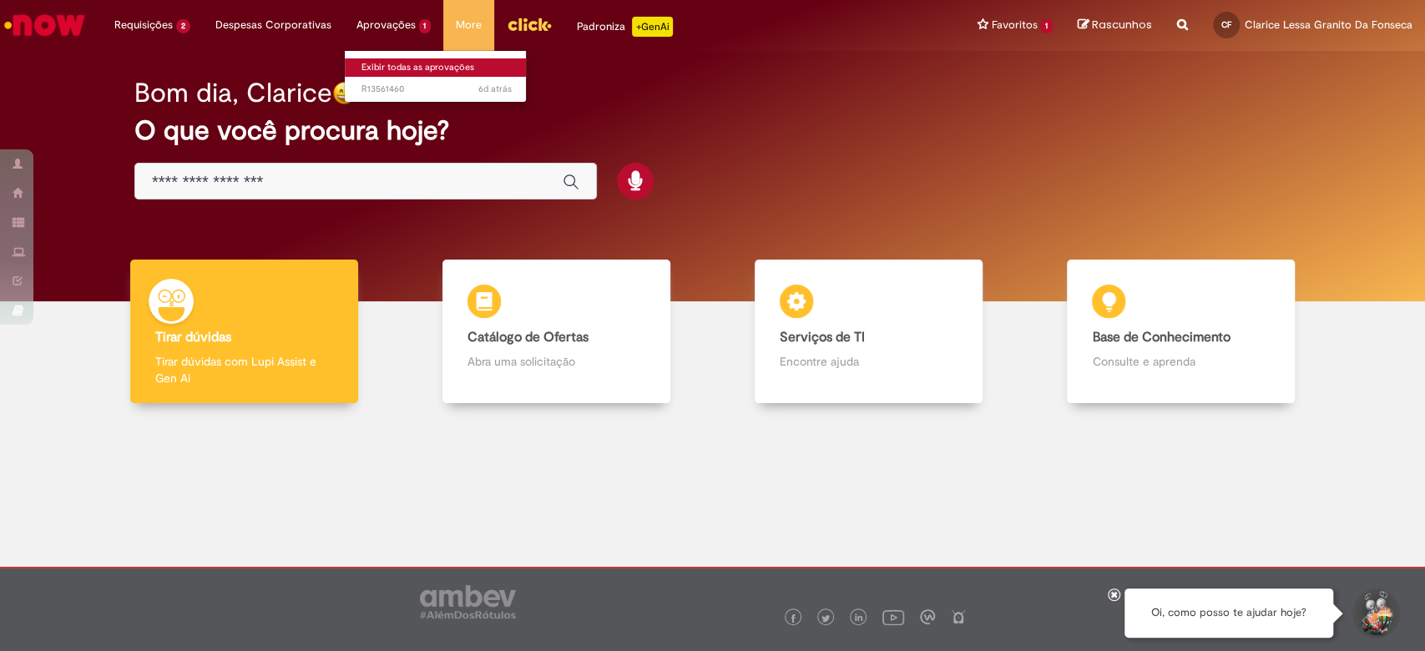
click at [387, 69] on link "Exibir todas as aprovações" at bounding box center [437, 67] width 184 height 18
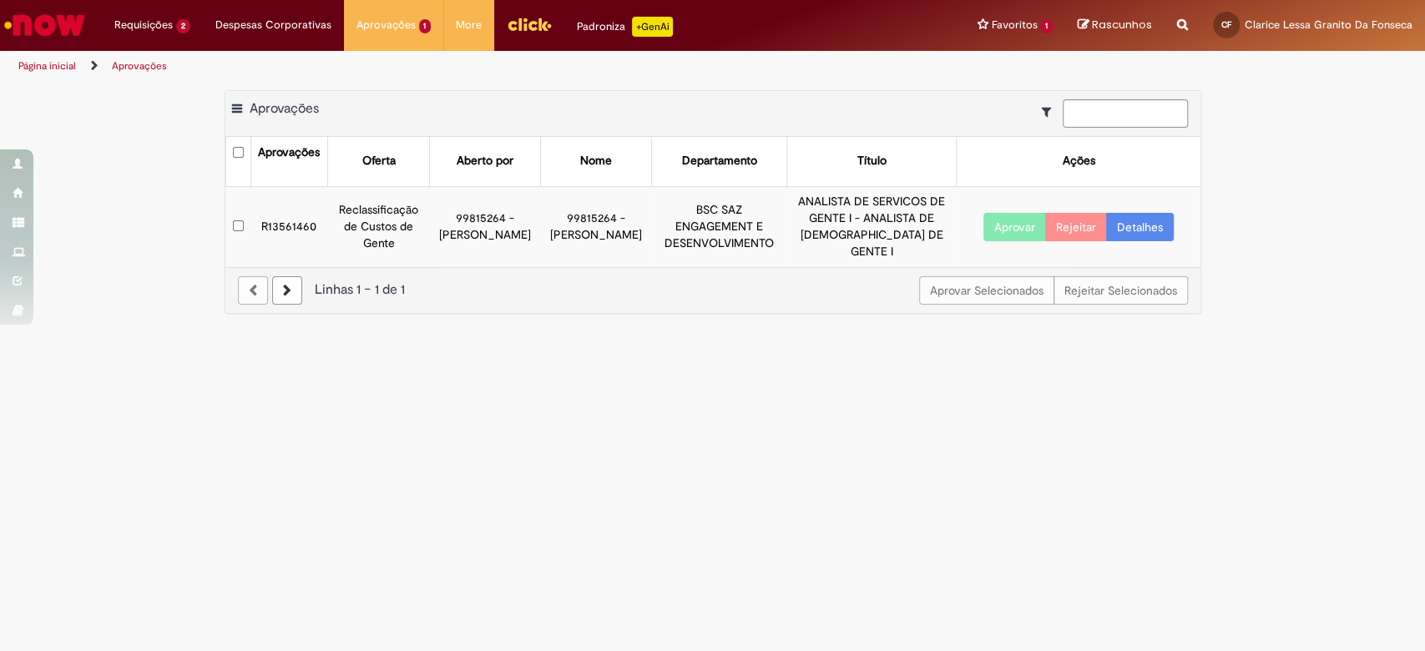
click at [49, 71] on link "Página inicial" at bounding box center [47, 65] width 58 height 13
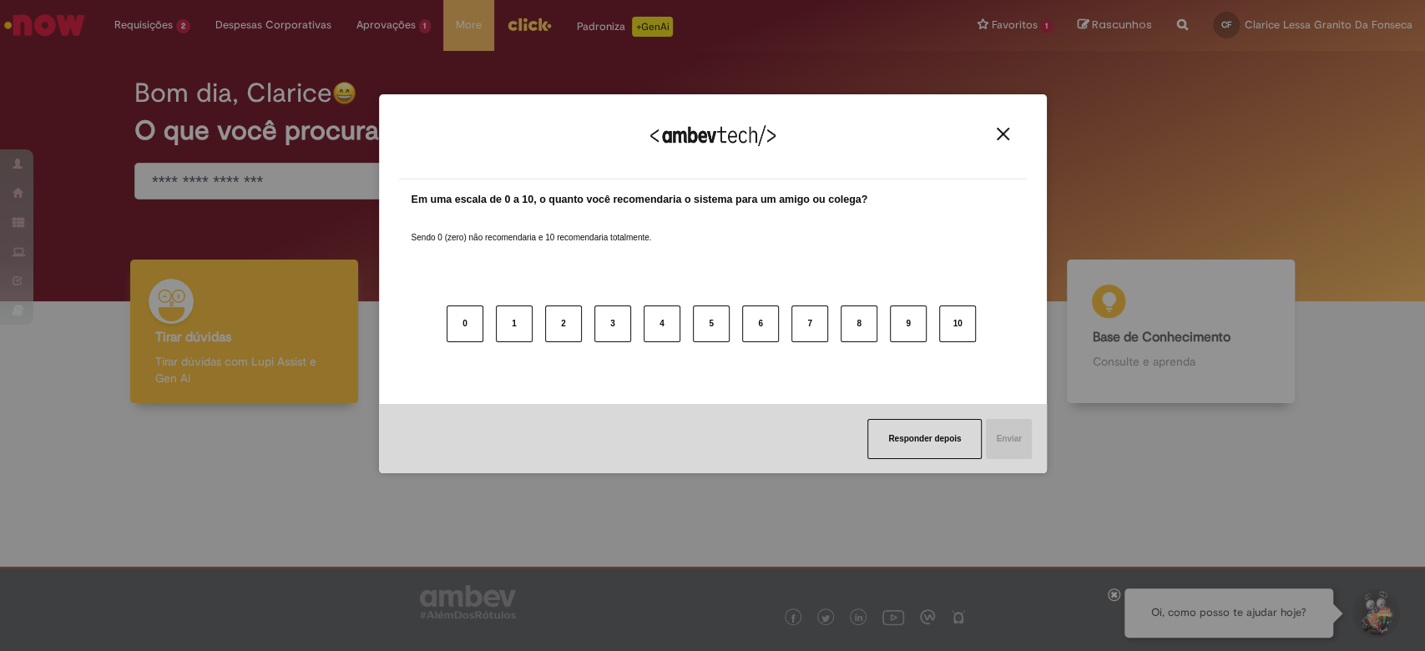
click at [1006, 124] on div "Agradecemos seu feedback!" at bounding box center [713, 146] width 628 height 65
click at [1004, 128] on img "Close" at bounding box center [1003, 134] width 13 height 13
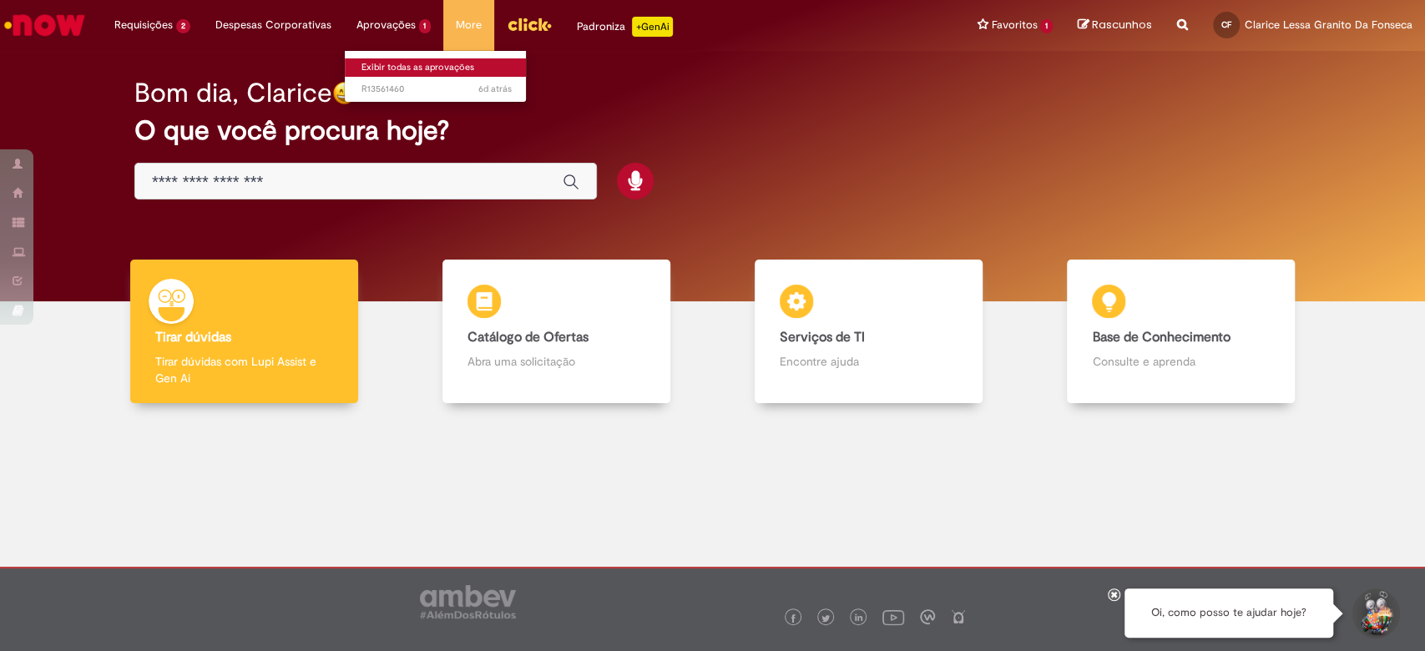
click at [402, 63] on link "Exibir todas as aprovações" at bounding box center [437, 67] width 184 height 18
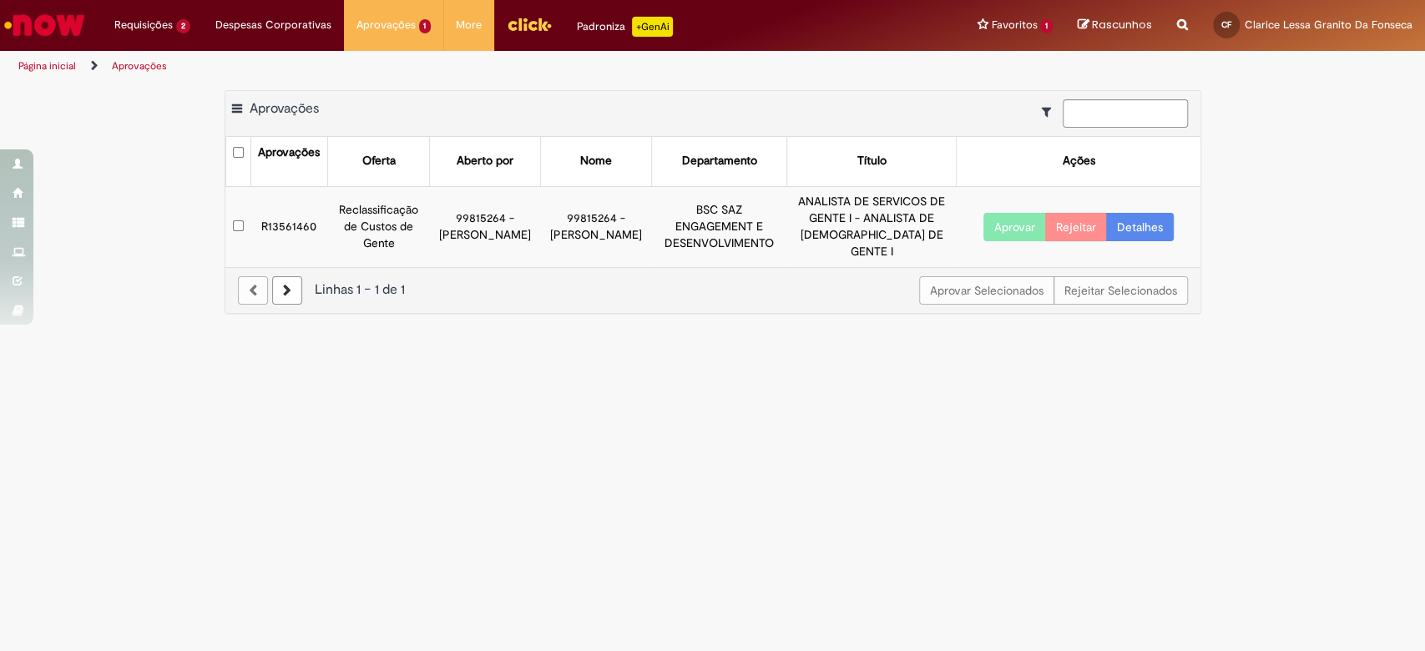
click at [431, 431] on main "Aprovações Exportar como PDF Exportar como Excel Exportar como CSV Aprovações A…" at bounding box center [712, 366] width 1425 height 569
click at [1084, 231] on button "Rejeitar" at bounding box center [1076, 227] width 62 height 28
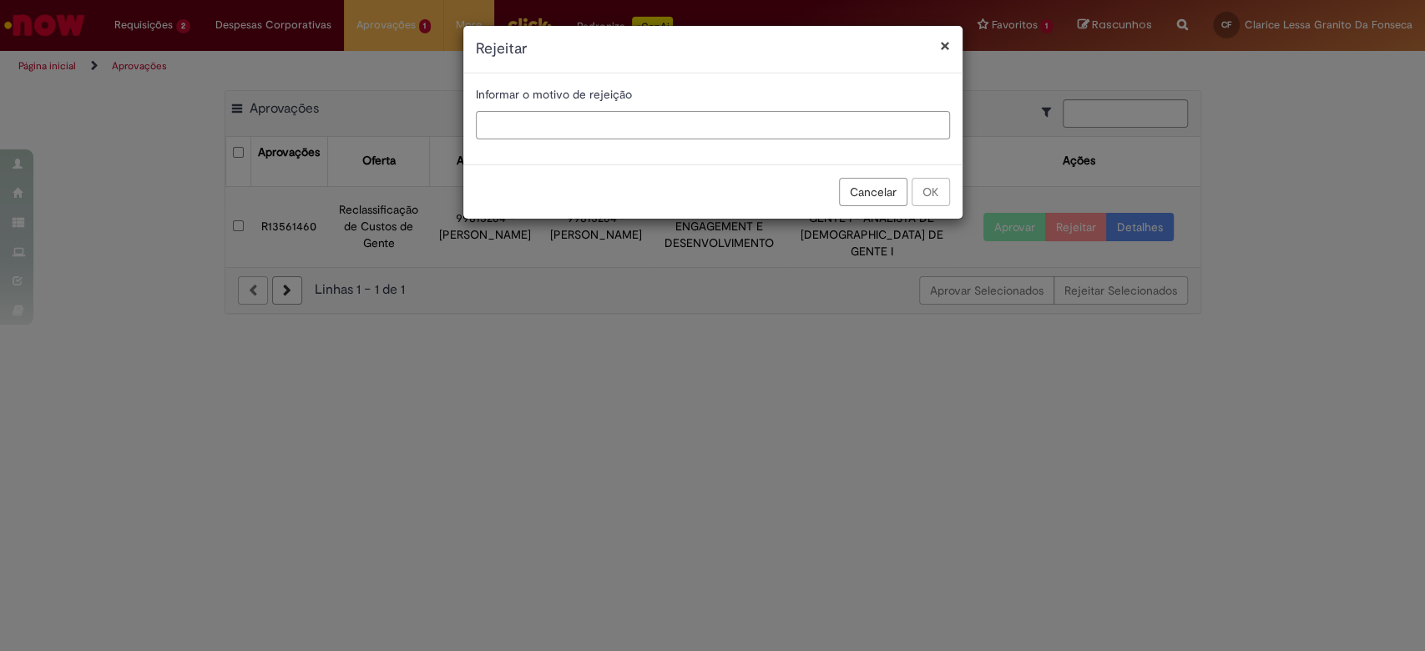
click at [818, 124] on input "text" at bounding box center [713, 125] width 474 height 28
type input "**********"
click at [935, 193] on button "OK" at bounding box center [931, 192] width 38 height 28
